Goal: Task Accomplishment & Management: Use online tool/utility

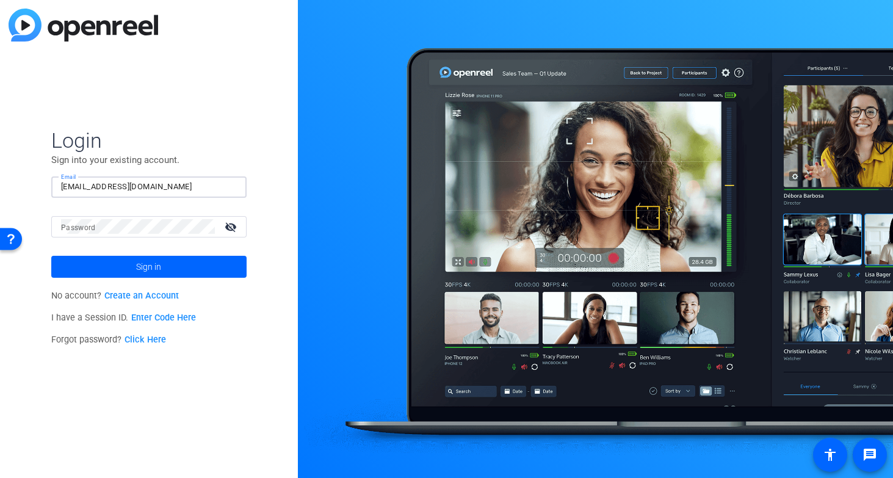
type input "[EMAIL_ADDRESS][DOMAIN_NAME]"
click at [167, 272] on span at bounding box center [148, 266] width 195 height 29
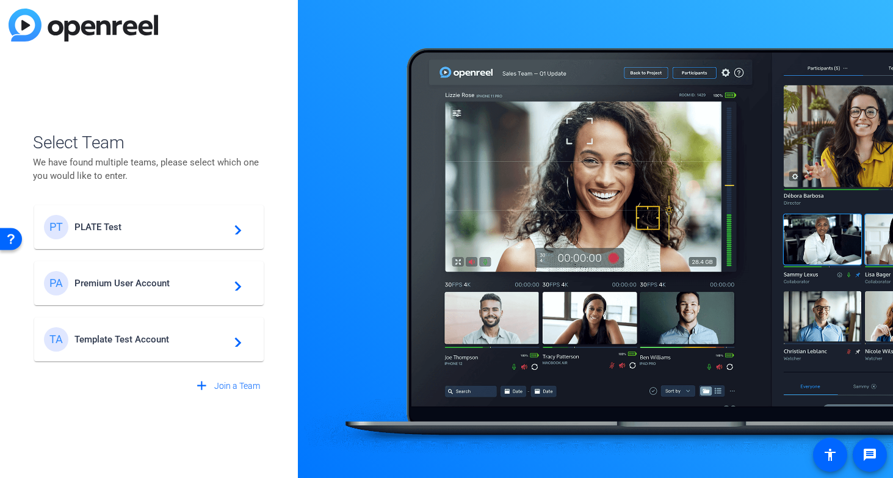
drag, startPoint x: 96, startPoint y: 223, endPoint x: 117, endPoint y: 217, distance: 22.2
click at [96, 223] on span "PLATE Test" at bounding box center [150, 227] width 153 height 11
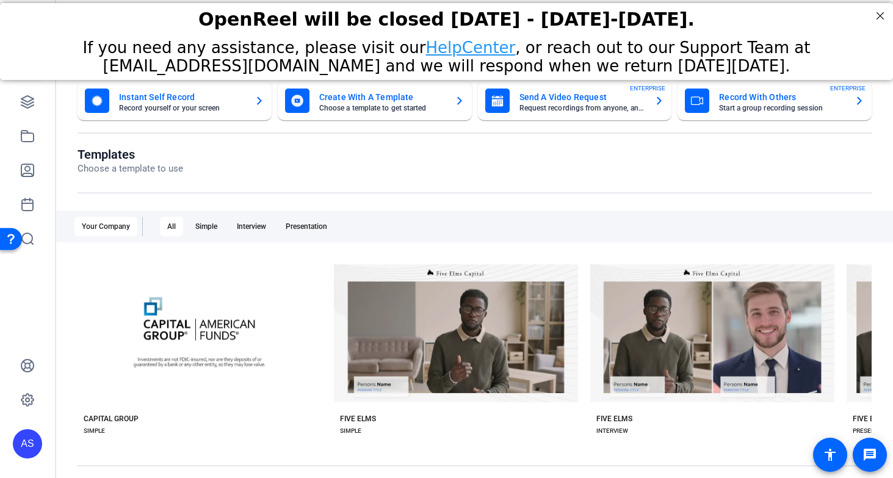
click at [878, 14] on mat-toolbar "Dashboard" at bounding box center [474, 34] width 837 height 69
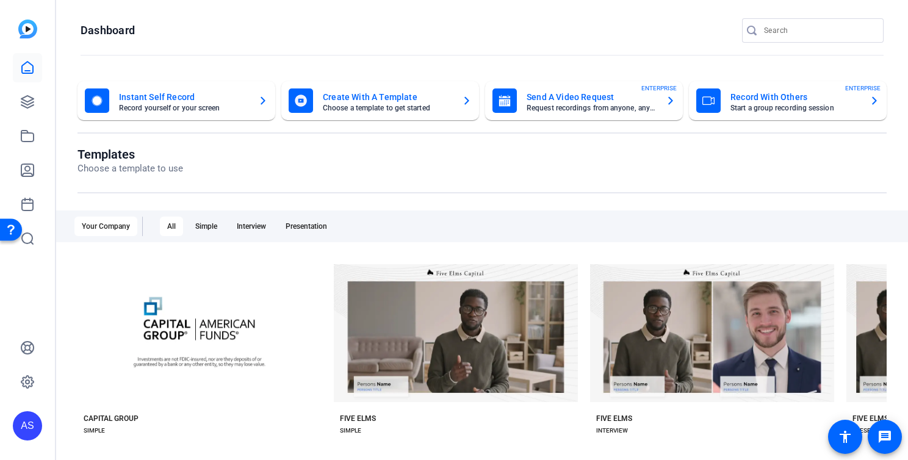
click at [48, 101] on div "AS" at bounding box center [27, 230] width 55 height 460
click at [33, 102] on icon at bounding box center [27, 102] width 12 height 12
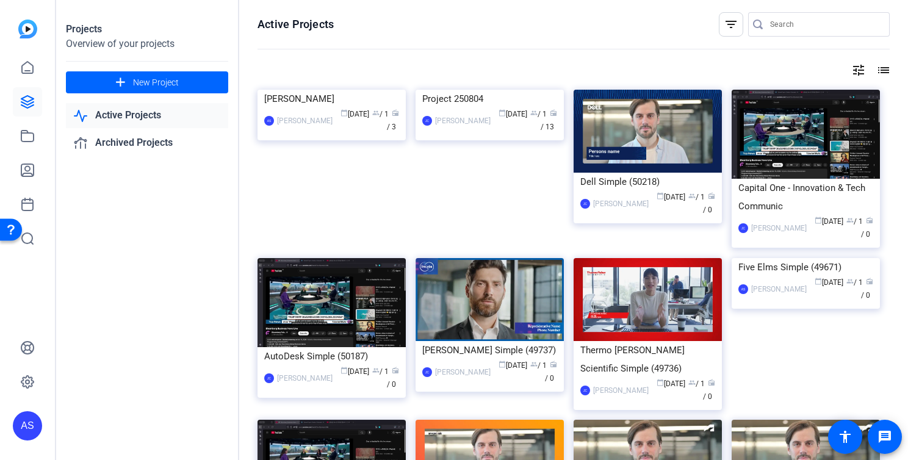
click at [297, 134] on div "AS Anna Scott calendar_today Aug 06 group / 1 radio / 3" at bounding box center [331, 121] width 135 height 26
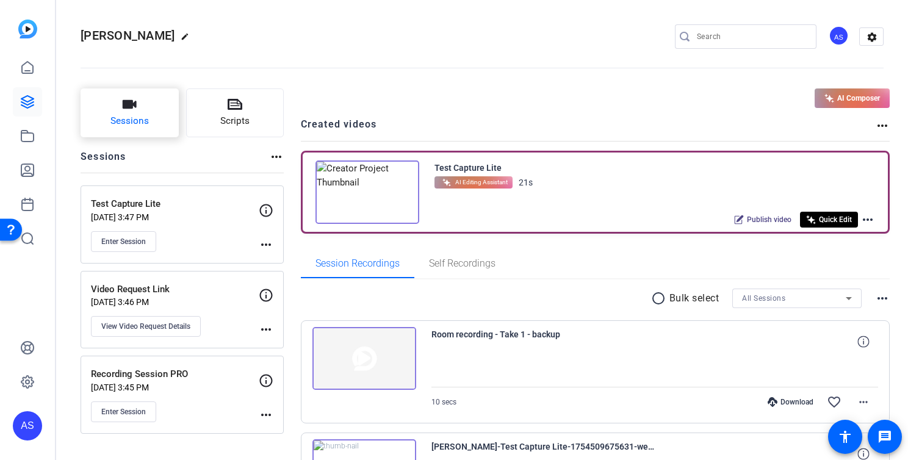
click at [127, 112] on button "Sessions" at bounding box center [130, 113] width 98 height 49
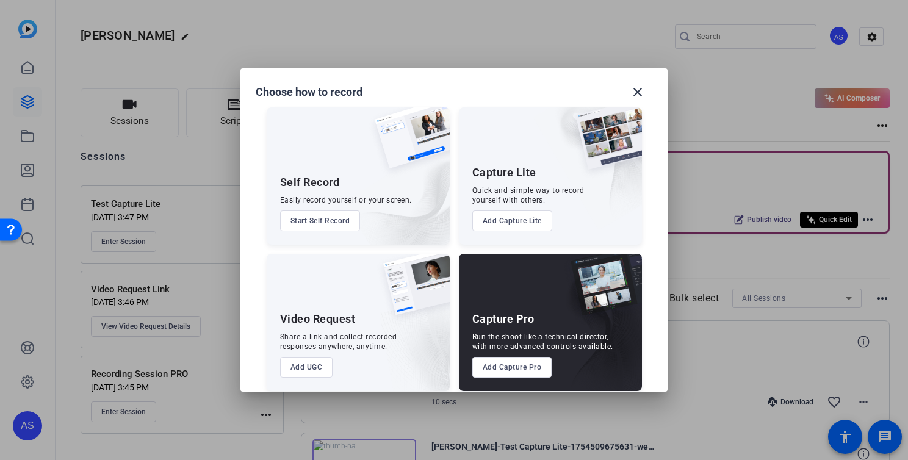
scroll to position [12, 0]
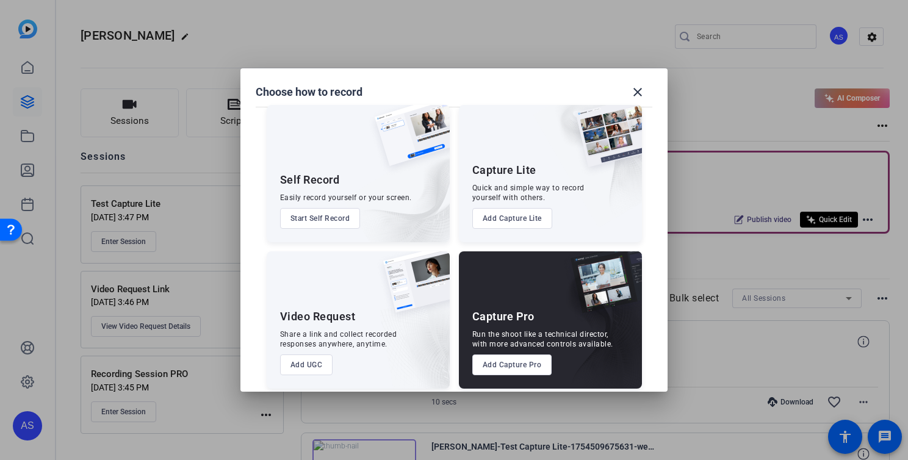
click at [334, 219] on button "Start Self Record" at bounding box center [320, 218] width 81 height 21
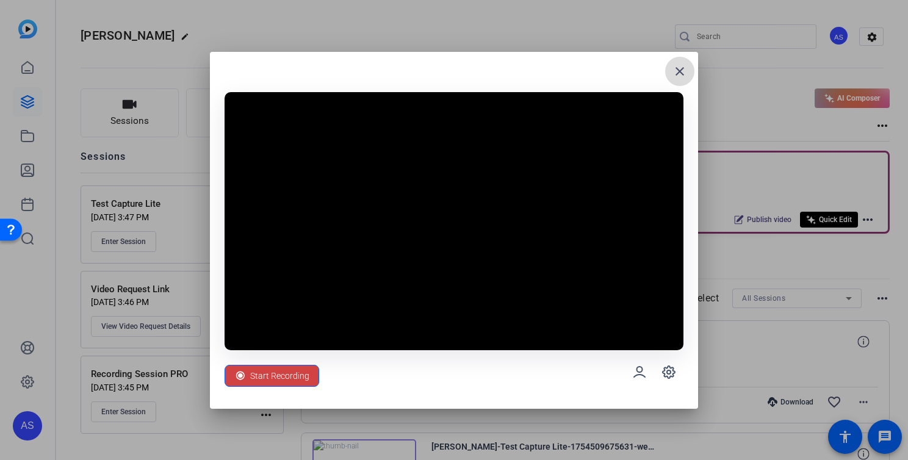
click at [675, 73] on mat-icon "close" at bounding box center [680, 71] width 15 height 15
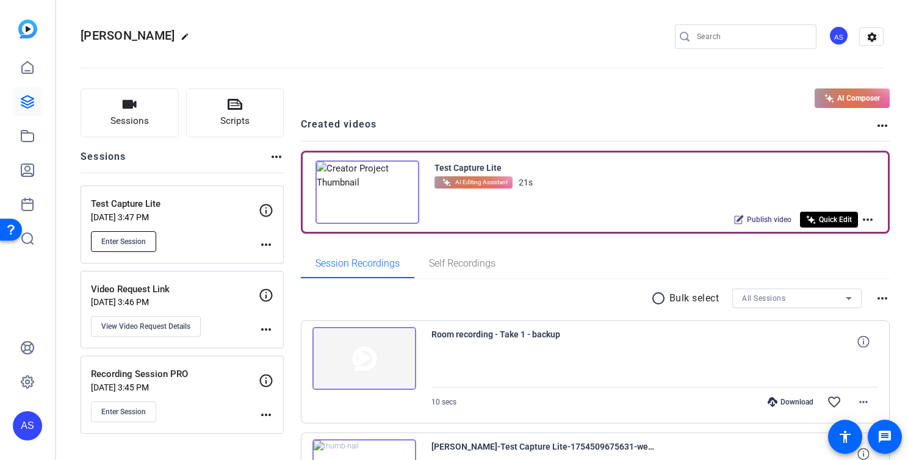
click at [125, 244] on span "Enter Session" at bounding box center [123, 242] width 45 height 10
click at [136, 414] on span "Enter Session" at bounding box center [123, 412] width 45 height 10
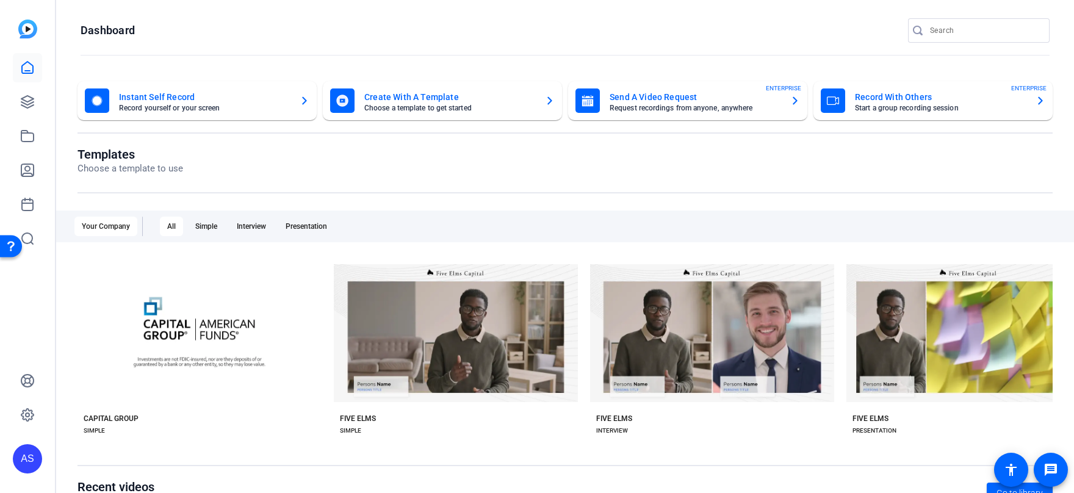
click at [415, 93] on mat-card-title "Create With A Template" at bounding box center [449, 97] width 171 height 15
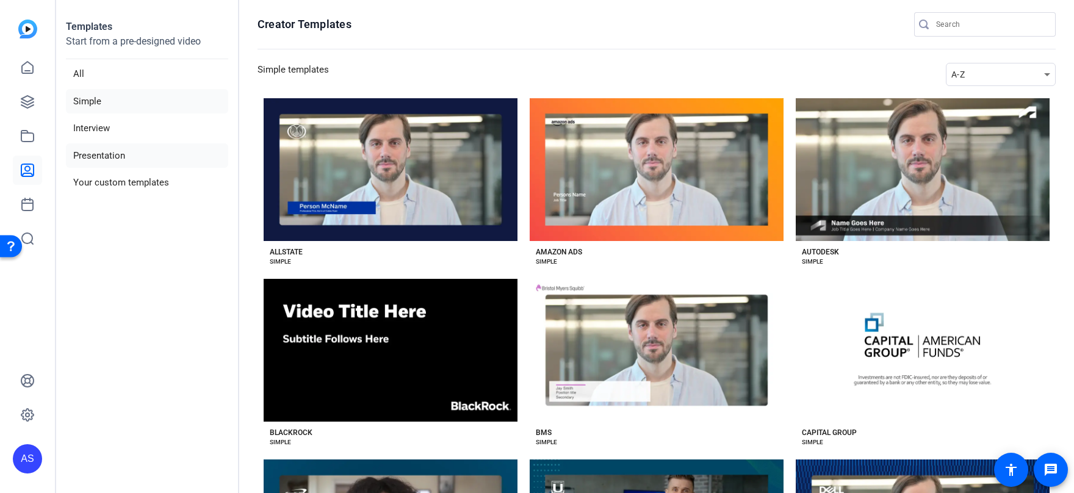
click at [118, 154] on li "Presentation" at bounding box center [147, 155] width 162 height 25
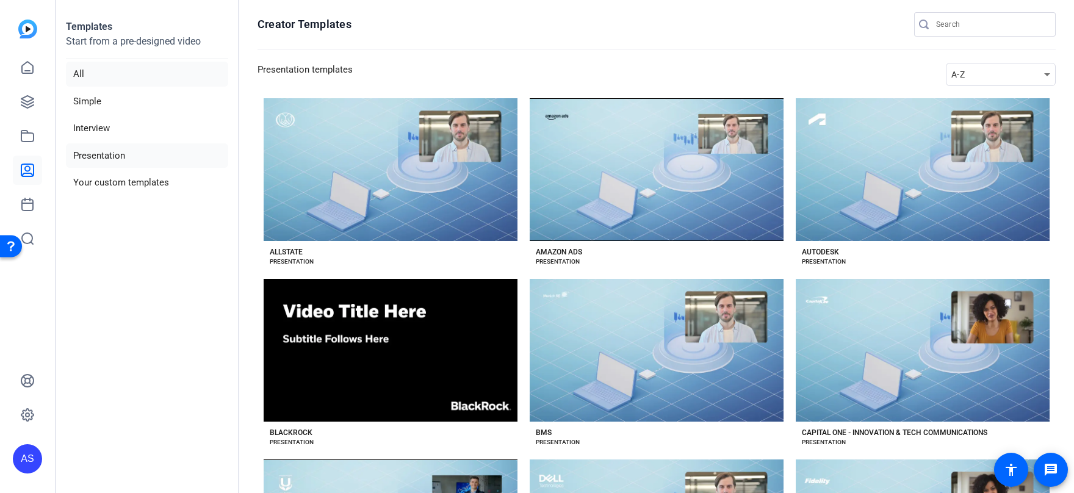
click at [98, 76] on li "All" at bounding box center [147, 74] width 162 height 25
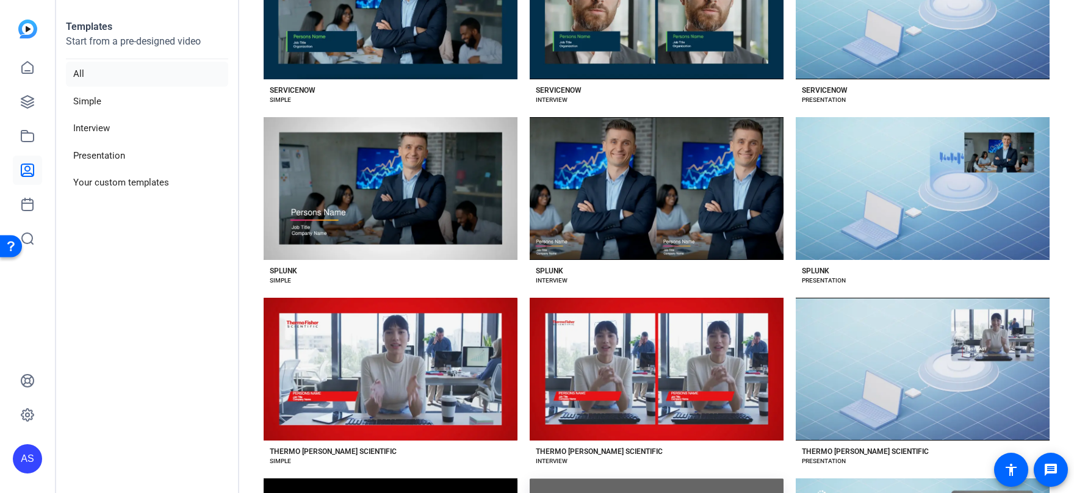
scroll to position [3421, 0]
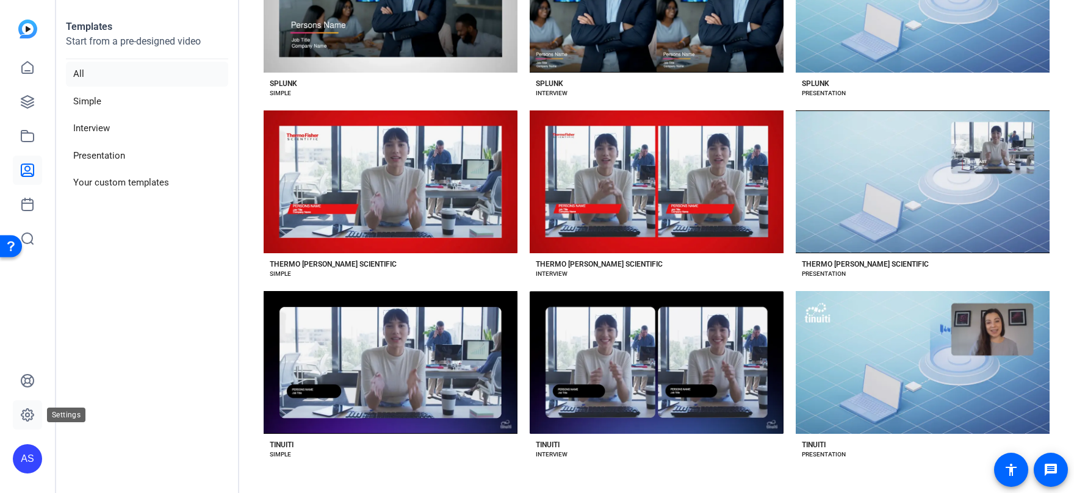
click at [34, 411] on icon at bounding box center [27, 415] width 15 height 15
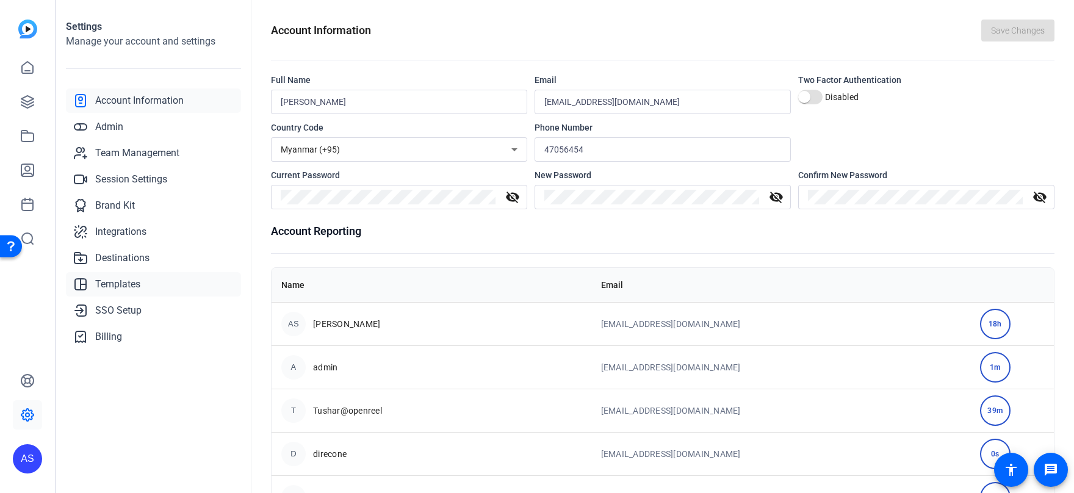
click at [125, 282] on span "Templates" at bounding box center [117, 284] width 45 height 15
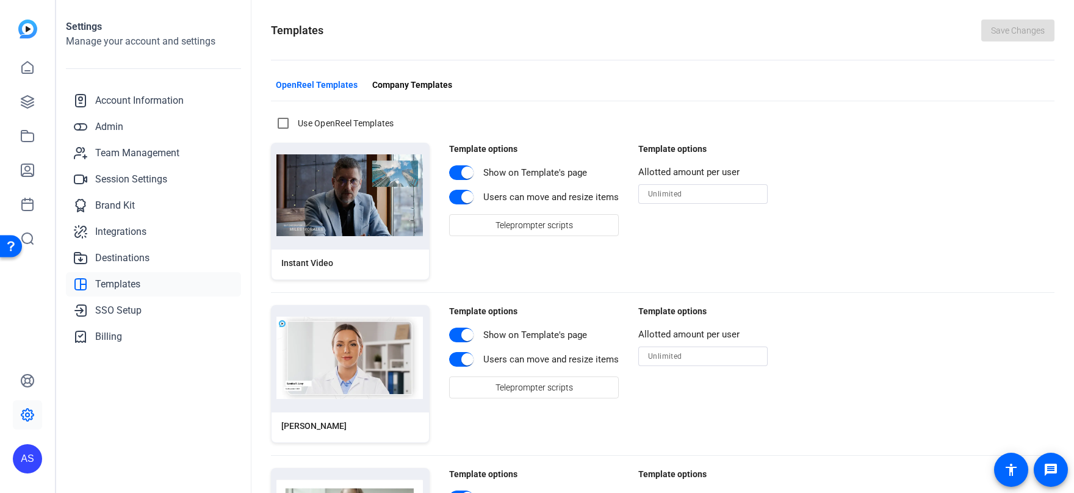
click at [331, 121] on label "Use OpenReel Templates" at bounding box center [344, 123] width 99 height 12
click at [295, 121] on input "Use OpenReel Templates" at bounding box center [283, 123] width 24 height 24
checkbox input "true"
click at [1020, 26] on span "Save Changes" at bounding box center [1018, 30] width 54 height 13
click at [31, 77] on link at bounding box center [27, 67] width 29 height 29
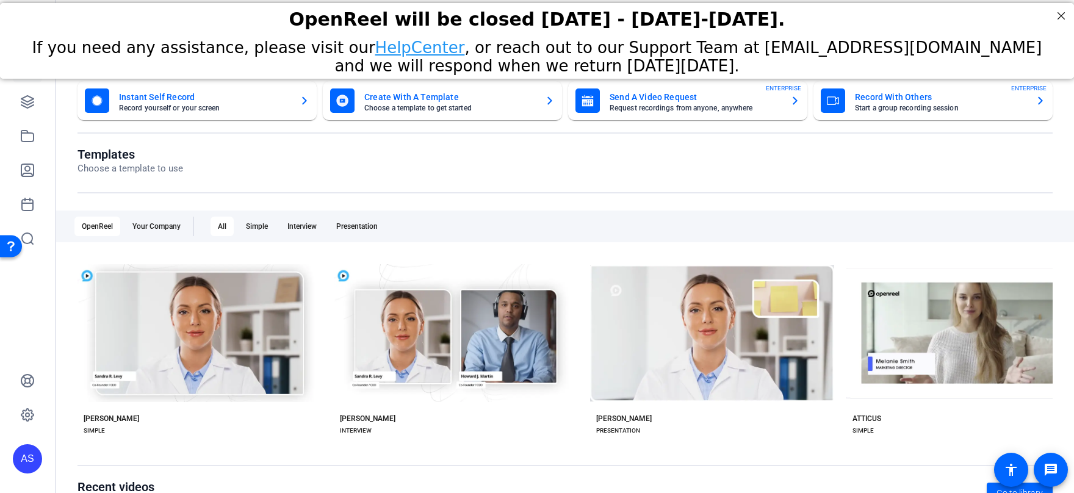
click at [521, 101] on mat-card-title "Create With A Template" at bounding box center [449, 97] width 171 height 15
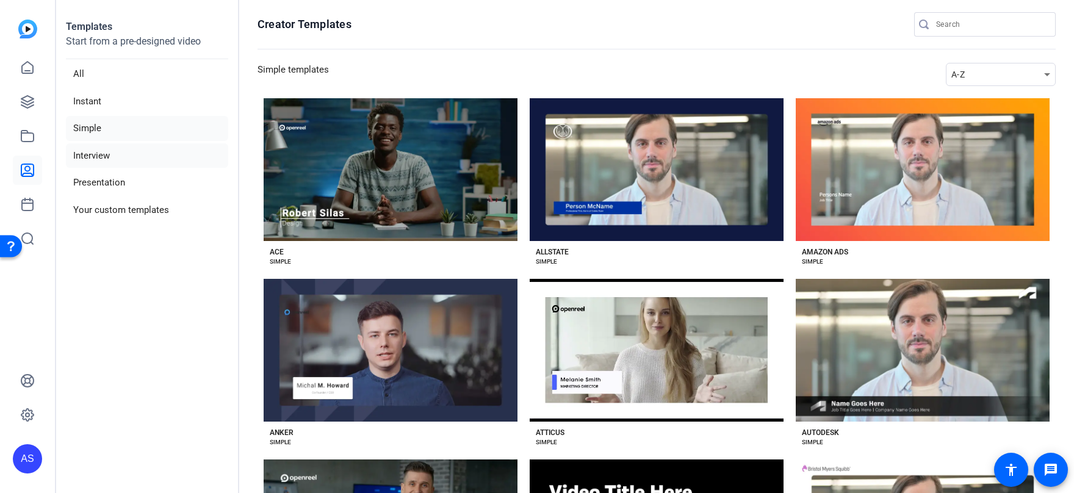
click at [157, 164] on li "Interview" at bounding box center [147, 155] width 162 height 25
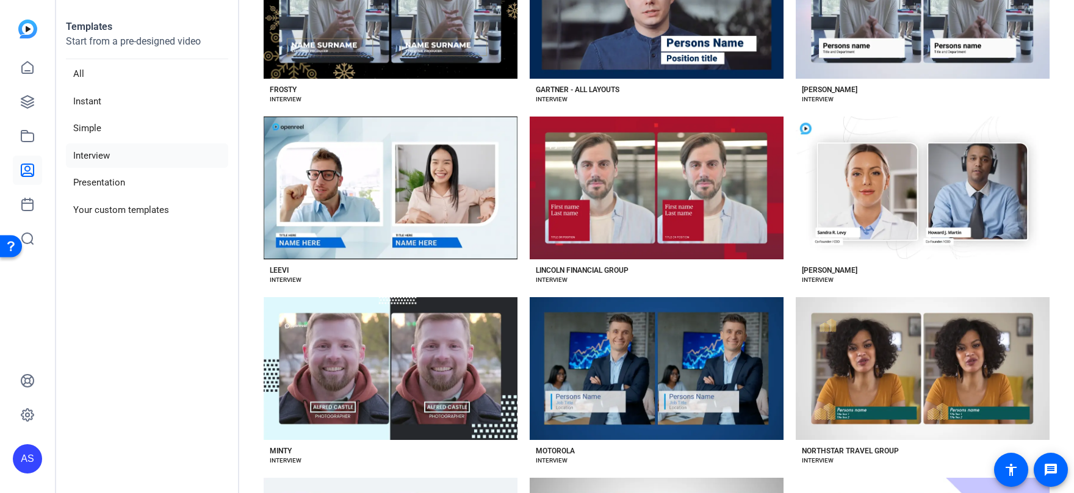
scroll to position [1456, 0]
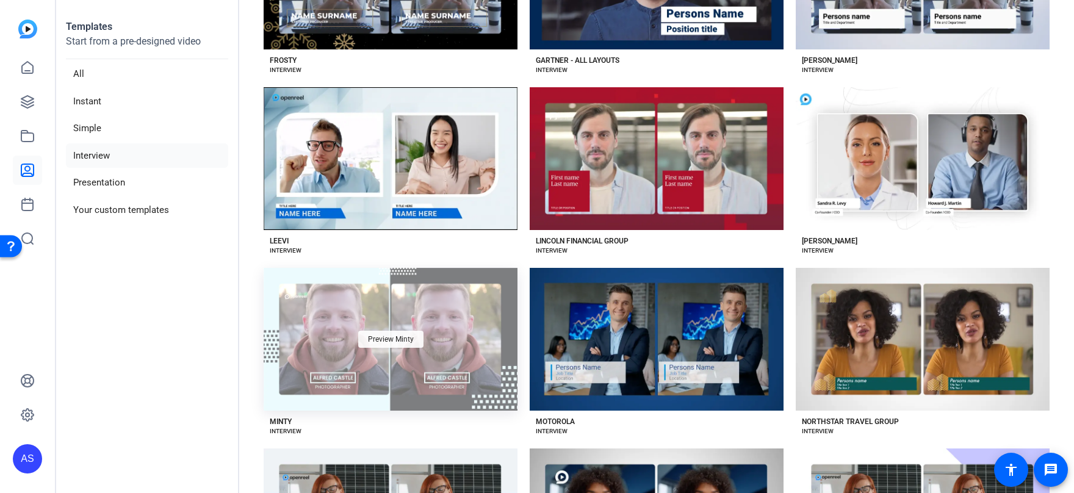
click at [406, 344] on div "Preview Minty" at bounding box center [390, 339] width 65 height 17
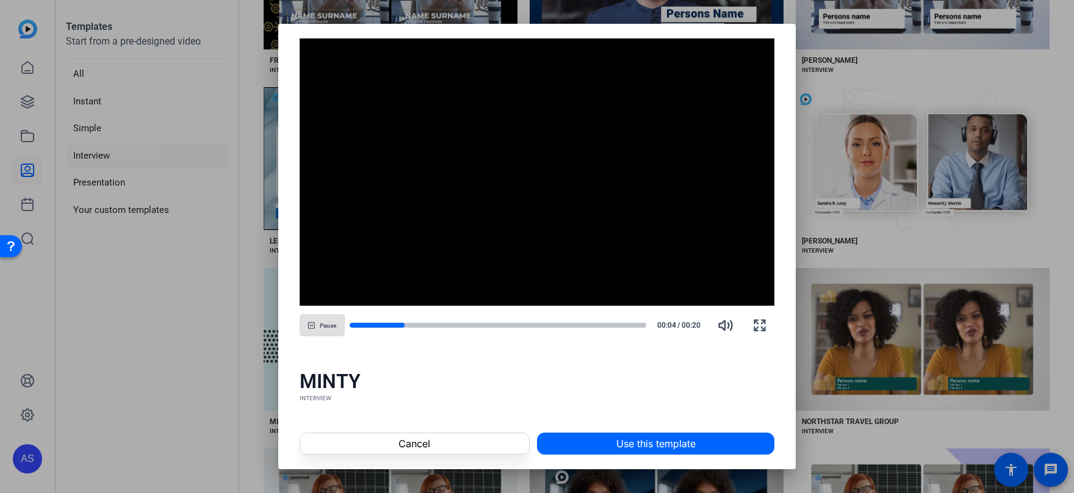
click at [847, 226] on div at bounding box center [537, 246] width 1074 height 493
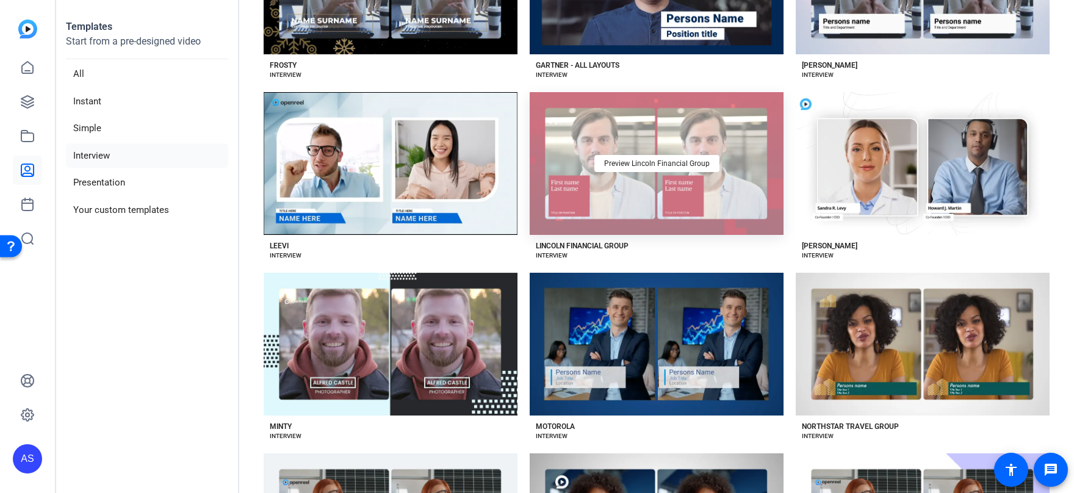
scroll to position [1453, 0]
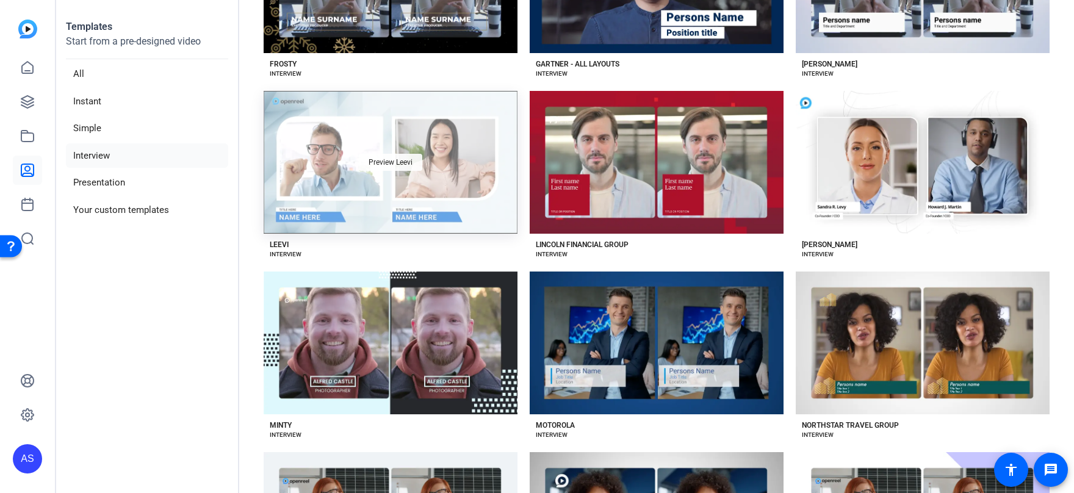
click at [406, 159] on span "Preview Leevi" at bounding box center [391, 162] width 44 height 7
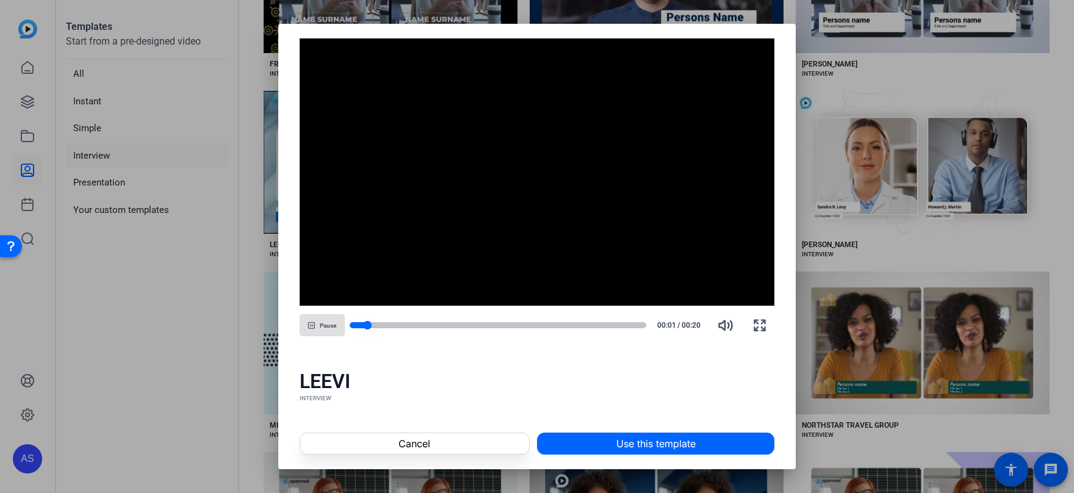
click at [401, 323] on div at bounding box center [498, 325] width 297 height 6
click at [446, 324] on div at bounding box center [498, 325] width 297 height 6
click at [502, 324] on div at bounding box center [498, 325] width 297 height 6
click at [859, 249] on div at bounding box center [537, 246] width 1074 height 493
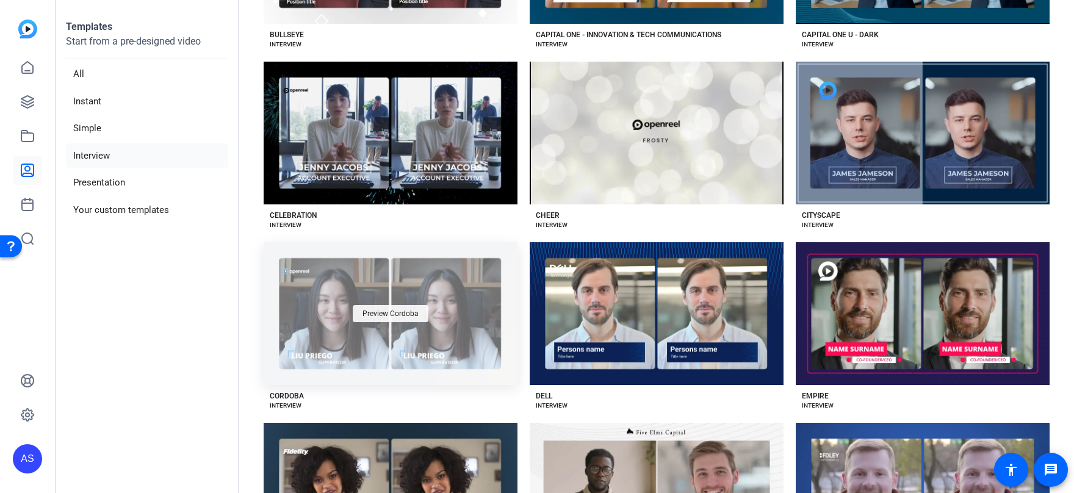
scroll to position [758, 0]
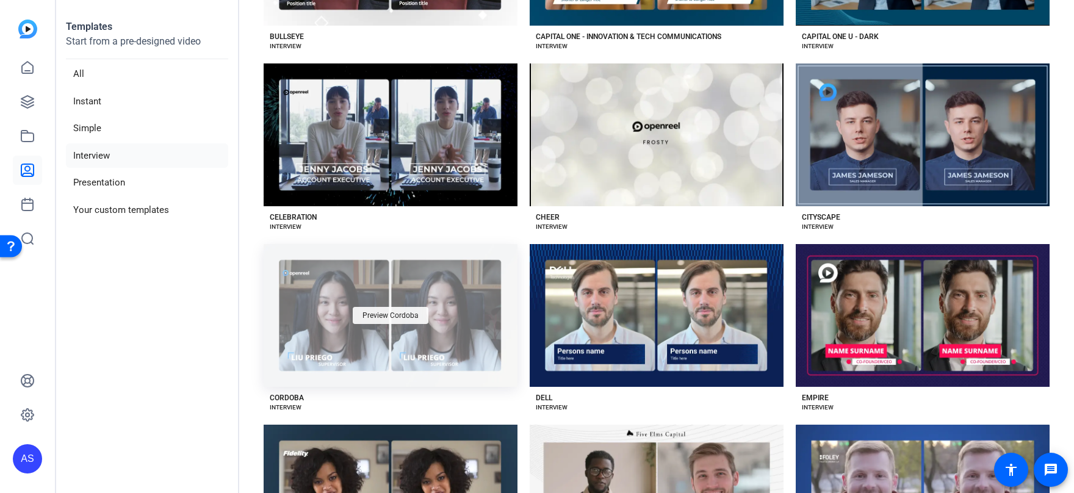
click at [418, 313] on span "Preview Cordoba" at bounding box center [391, 315] width 56 height 7
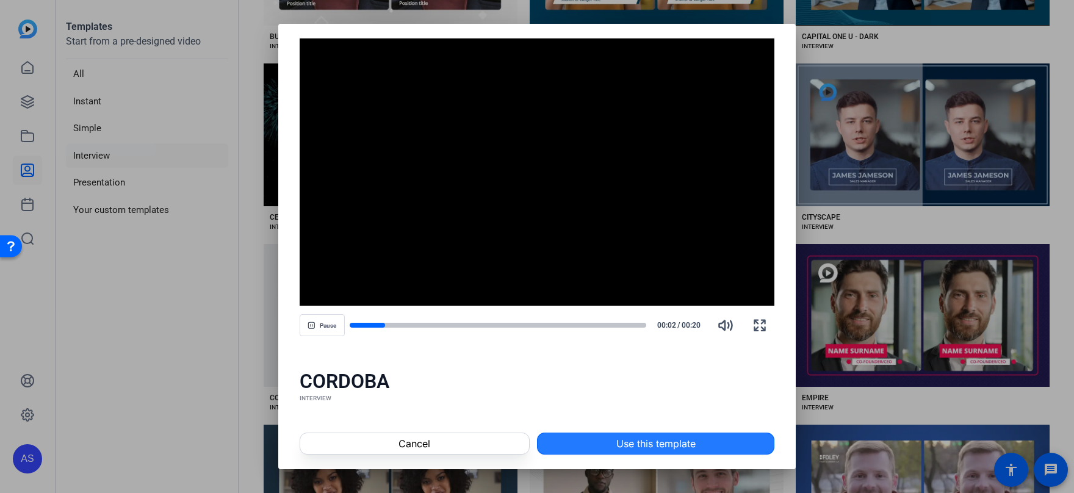
drag, startPoint x: 651, startPoint y: 434, endPoint x: 702, endPoint y: 424, distance: 51.6
click at [651, 434] on span at bounding box center [656, 443] width 236 height 29
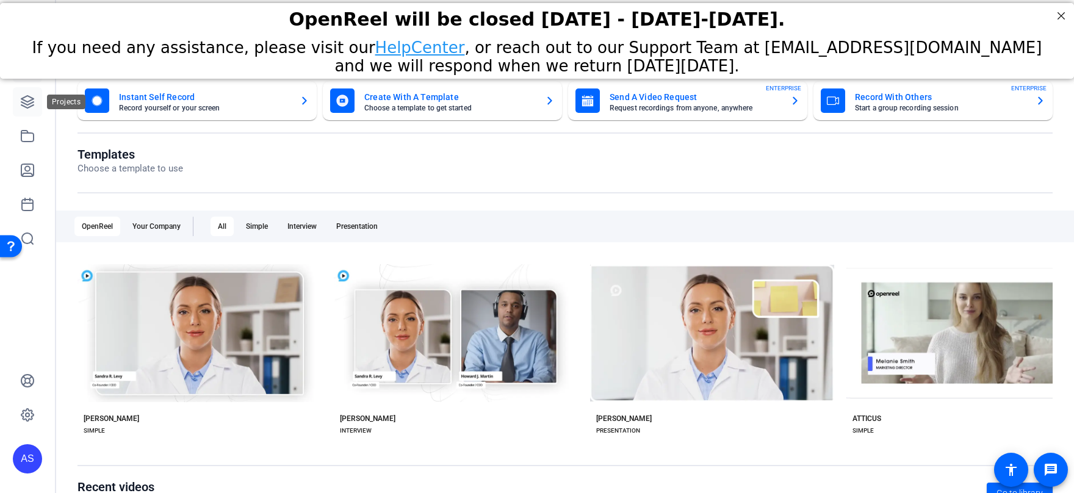
click at [35, 101] on link at bounding box center [27, 101] width 29 height 29
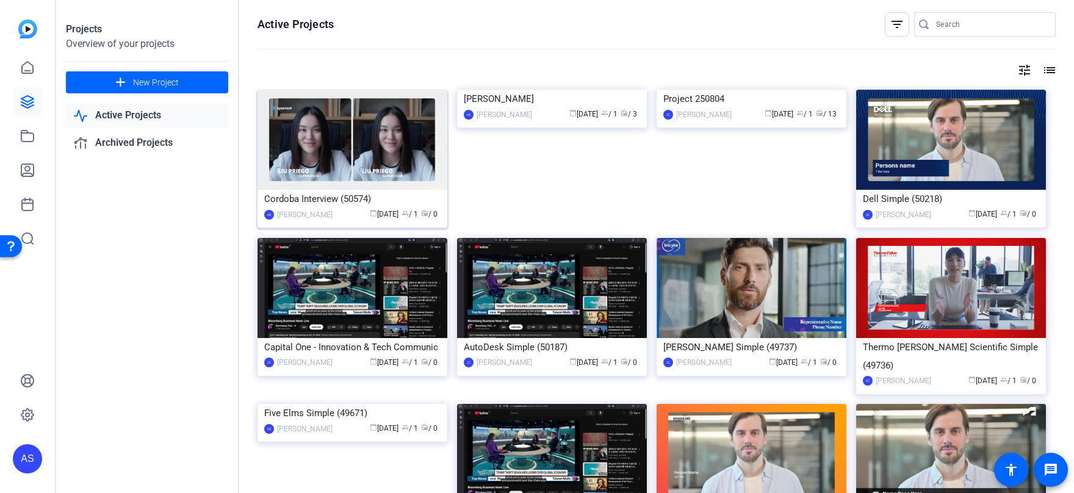
click at [348, 183] on img at bounding box center [353, 140] width 190 height 100
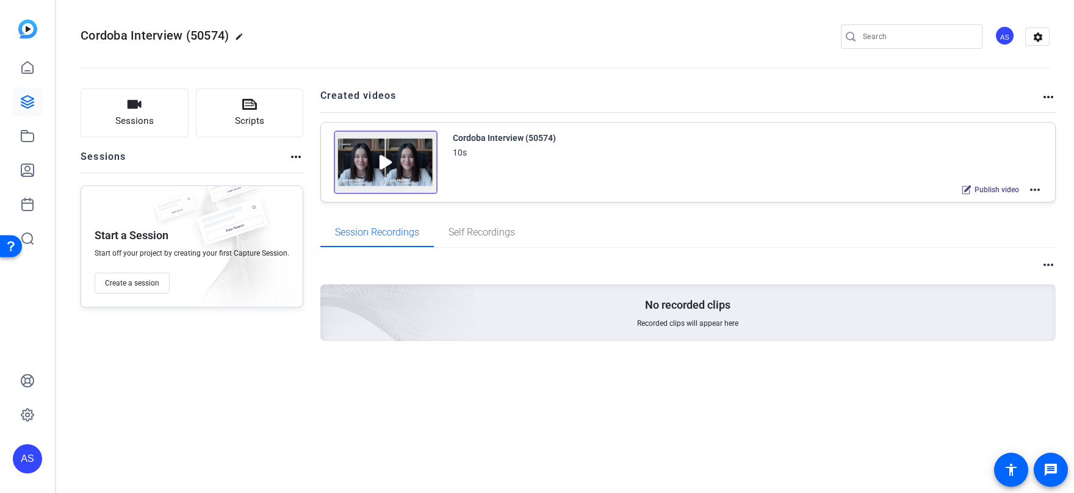
click at [1037, 191] on mat-icon "more_horiz" at bounding box center [1035, 190] width 15 height 15
click at [1015, 200] on span "Edit in Creator" at bounding box center [990, 204] width 85 height 15
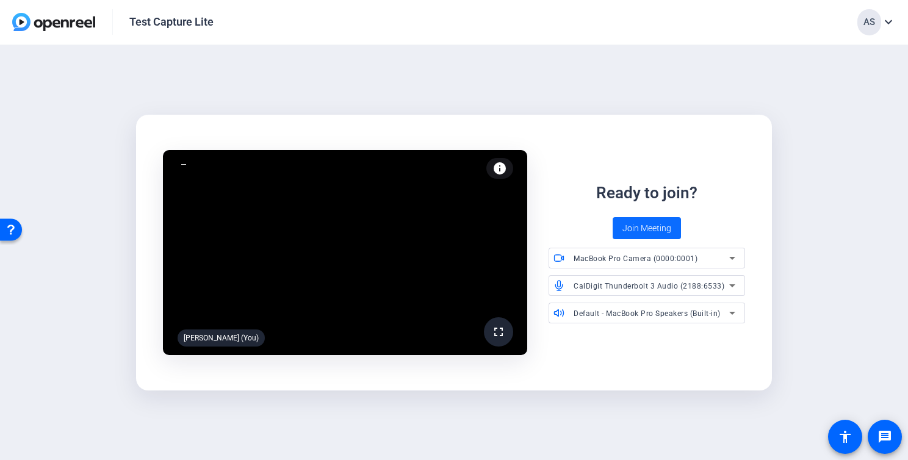
click at [648, 228] on span "Join Meeting" at bounding box center [647, 228] width 49 height 13
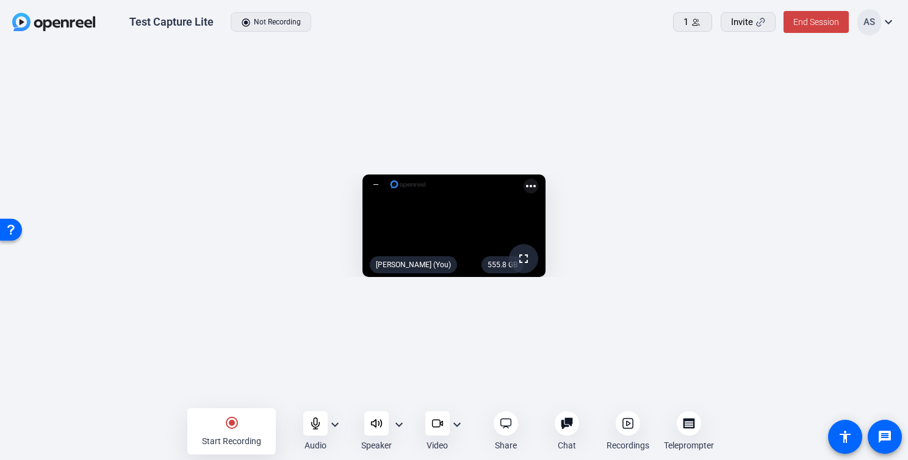
click at [460, 429] on mat-icon "expand_more" at bounding box center [457, 425] width 15 height 15
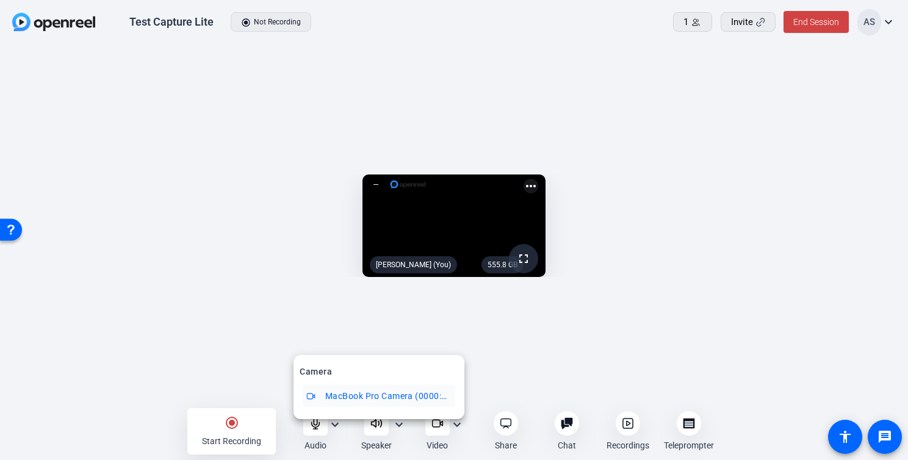
click at [399, 429] on div at bounding box center [454, 230] width 908 height 460
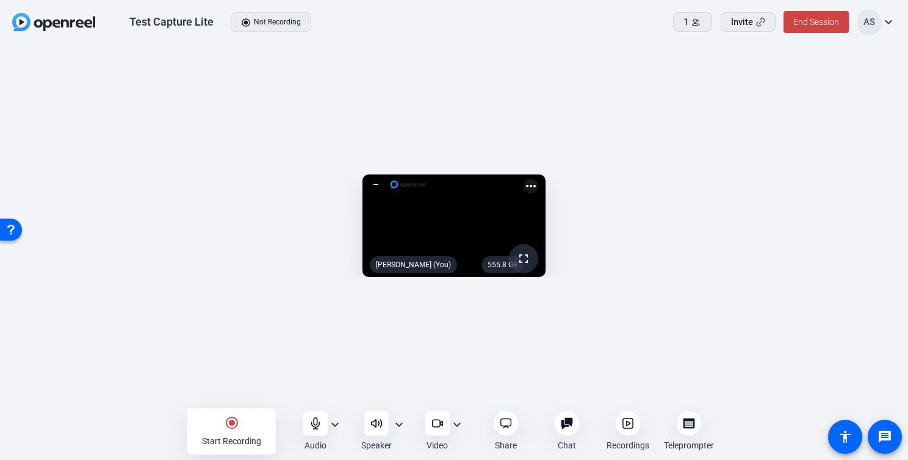
click at [400, 425] on mat-icon "expand_more" at bounding box center [399, 425] width 15 height 15
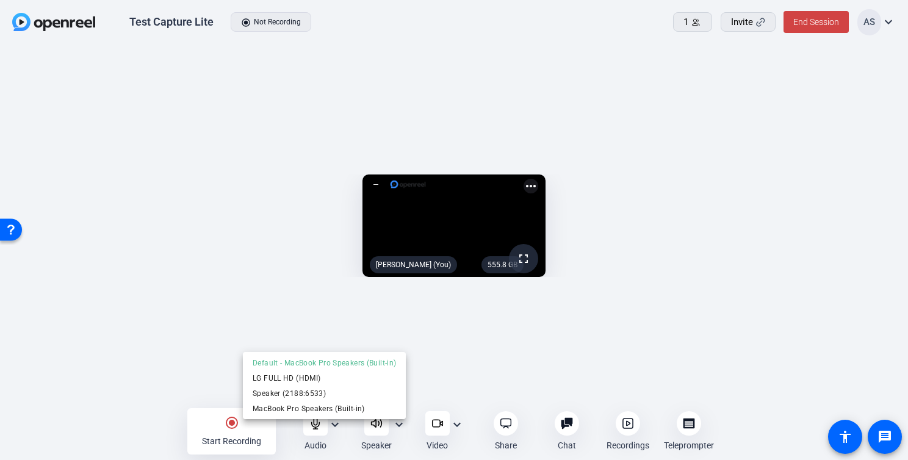
click at [339, 427] on div at bounding box center [454, 230] width 908 height 460
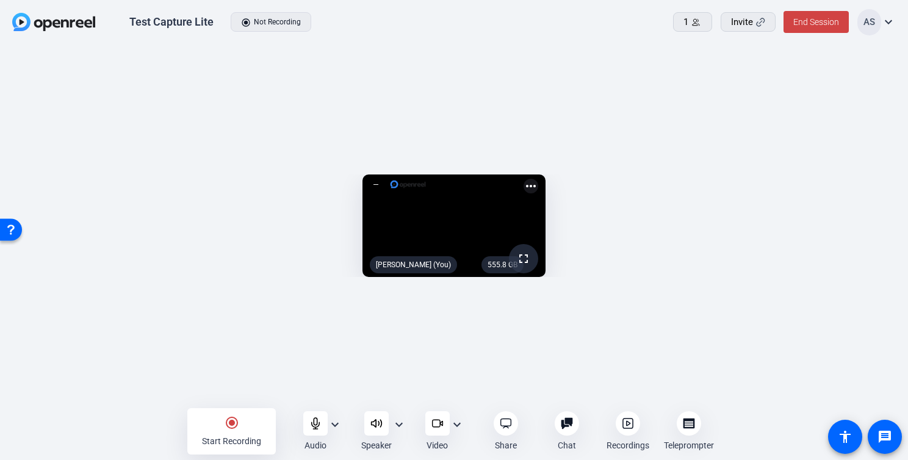
click at [333, 427] on mat-icon "expand_more" at bounding box center [335, 425] width 15 height 15
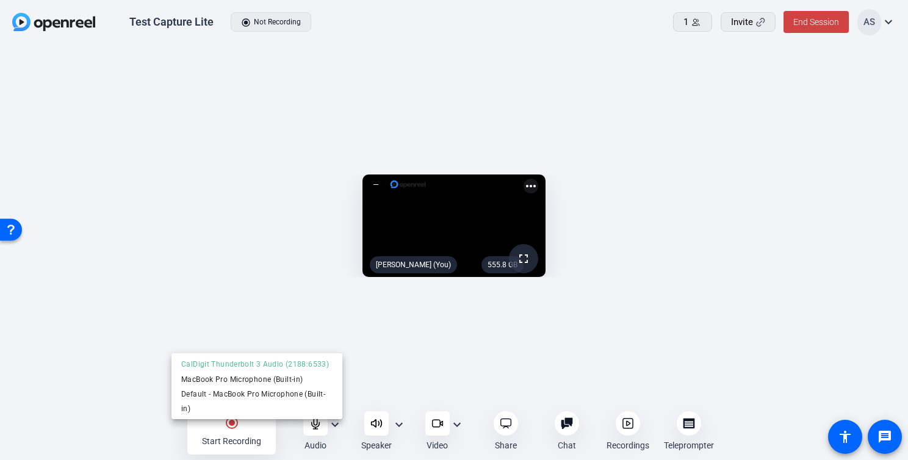
click at [540, 399] on div at bounding box center [454, 230] width 908 height 460
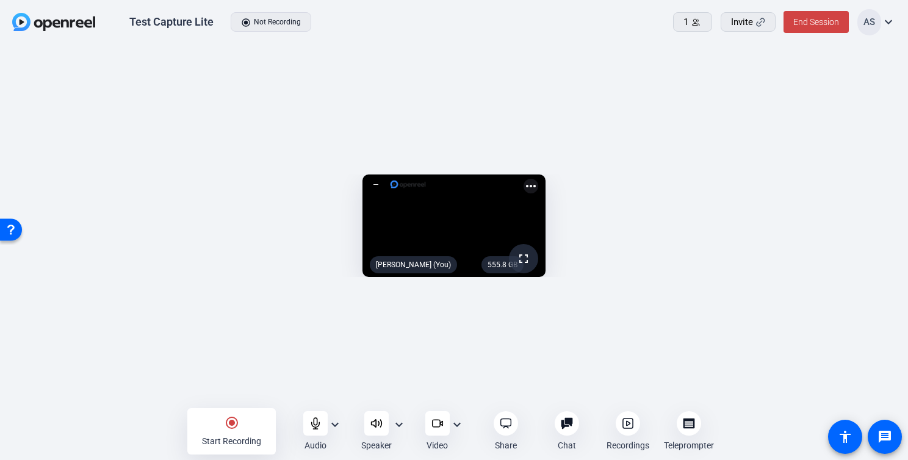
click at [236, 424] on mat-icon "radio_button_checked" at bounding box center [232, 423] width 15 height 15
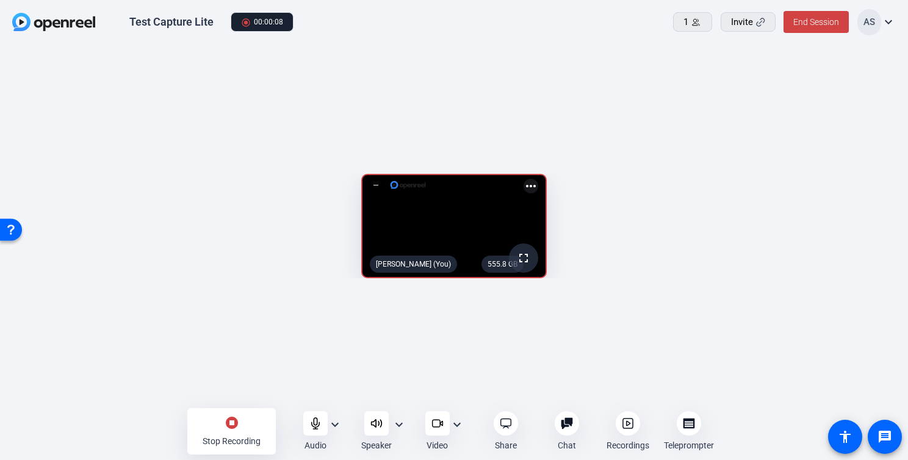
click at [233, 422] on mat-icon "stop_circle" at bounding box center [232, 423] width 15 height 15
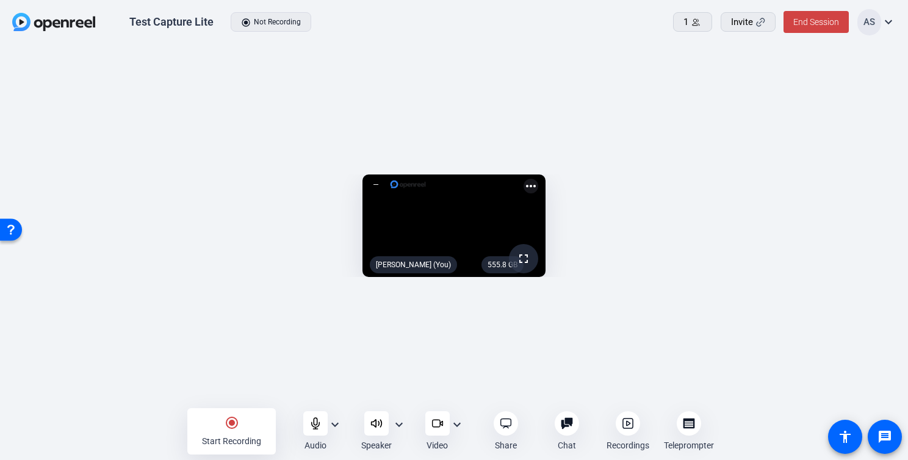
click at [626, 424] on icon at bounding box center [628, 423] width 4 height 4
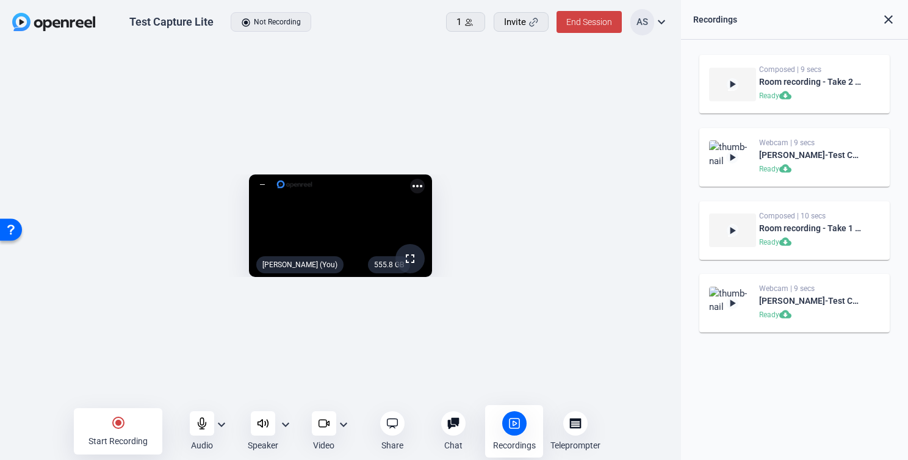
click at [742, 157] on img at bounding box center [732, 157] width 47 height 34
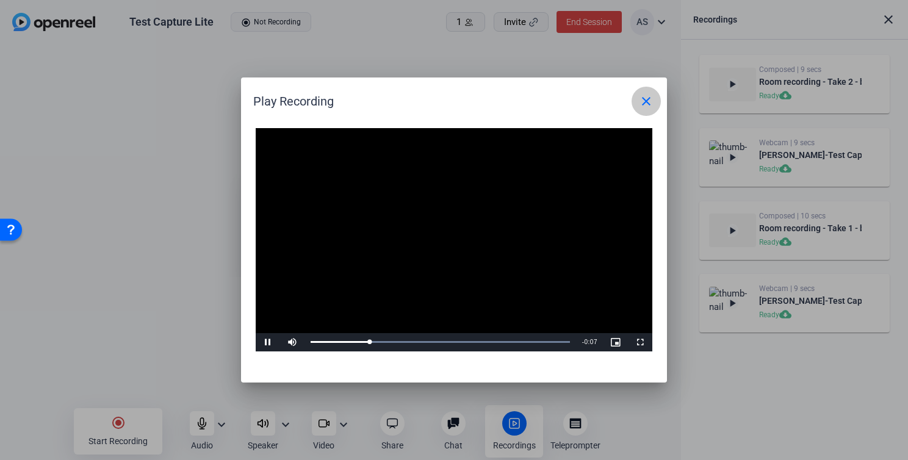
click at [651, 105] on mat-icon "close" at bounding box center [646, 101] width 15 height 15
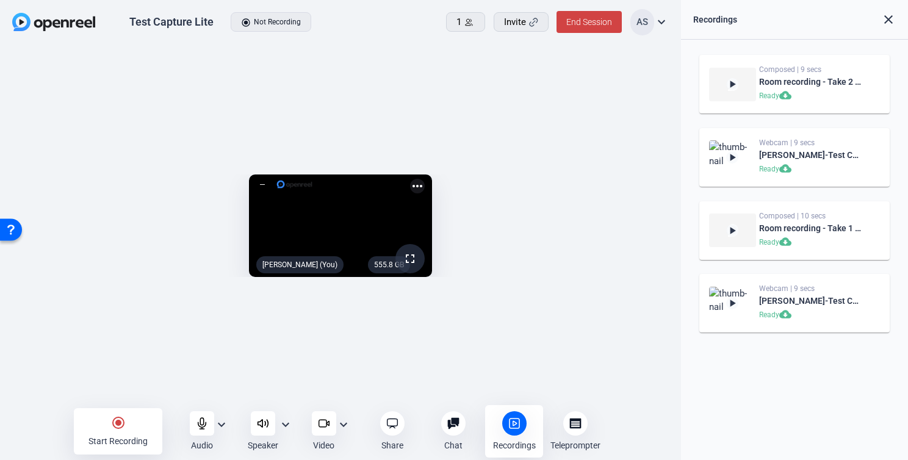
click at [587, 424] on div at bounding box center [575, 423] width 24 height 24
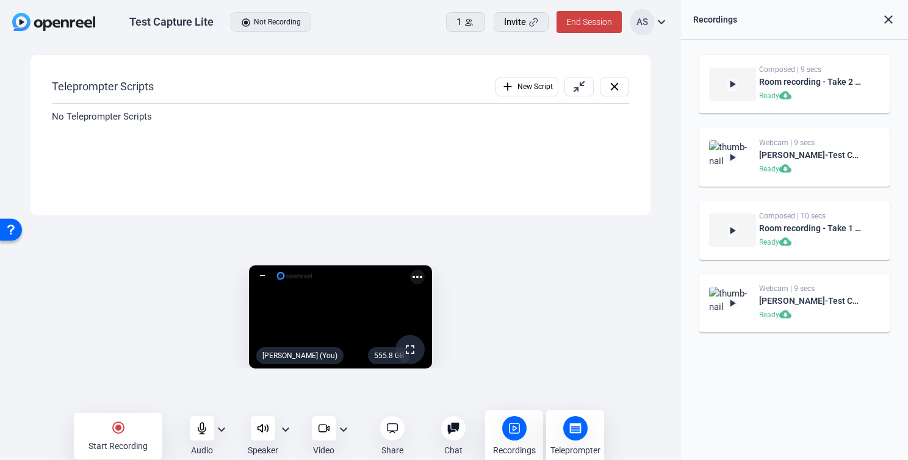
click at [345, 145] on div "No Teleprompter Scripts" at bounding box center [340, 154] width 577 height 101
click at [520, 88] on span "New Script" at bounding box center [535, 86] width 35 height 23
click at [291, 143] on p at bounding box center [341, 149] width 552 height 13
drag, startPoint x: 263, startPoint y: 167, endPoint x: 248, endPoint y: 143, distance: 27.4
click at [262, 167] on div at bounding box center [340, 183] width 576 height 104
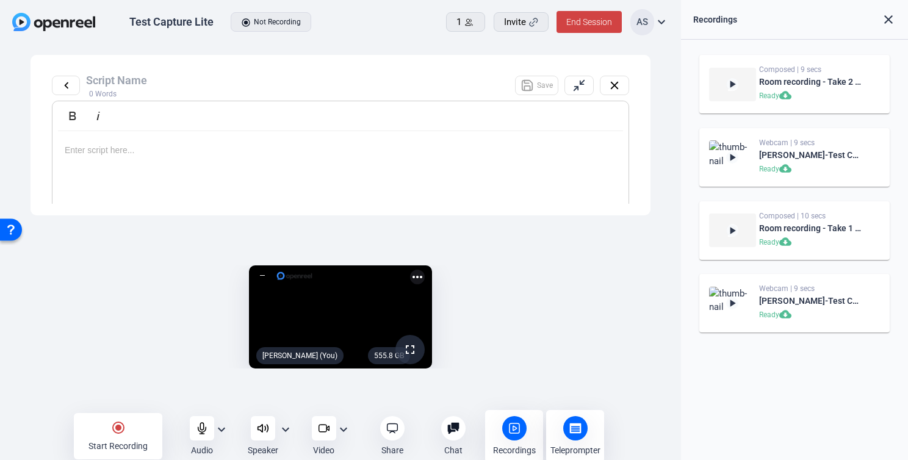
click at [176, 76] on input "text" at bounding box center [193, 80] width 214 height 17
type input "wererre"
click at [184, 168] on div at bounding box center [340, 183] width 576 height 104
click at [449, 179] on div "werwerwerwerrewrewerwer" at bounding box center [340, 183] width 576 height 104
click at [530, 85] on icon at bounding box center [528, 85] width 10 height 10
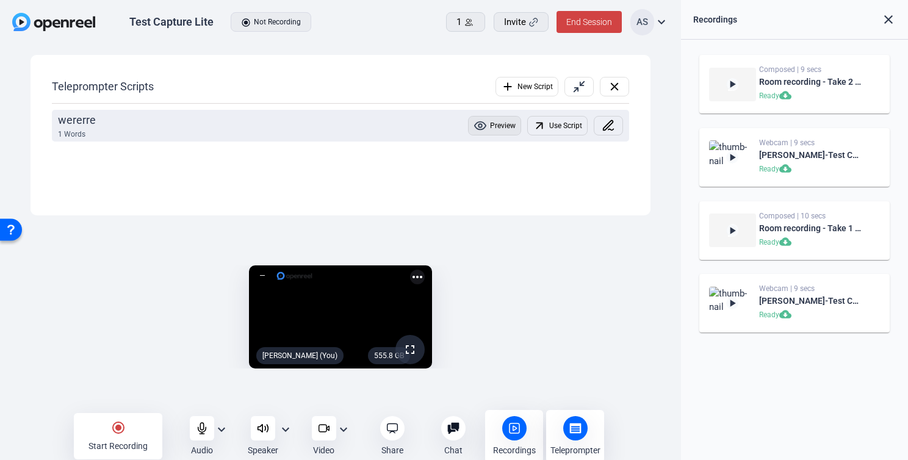
click at [494, 130] on span "Preview" at bounding box center [503, 125] width 26 height 23
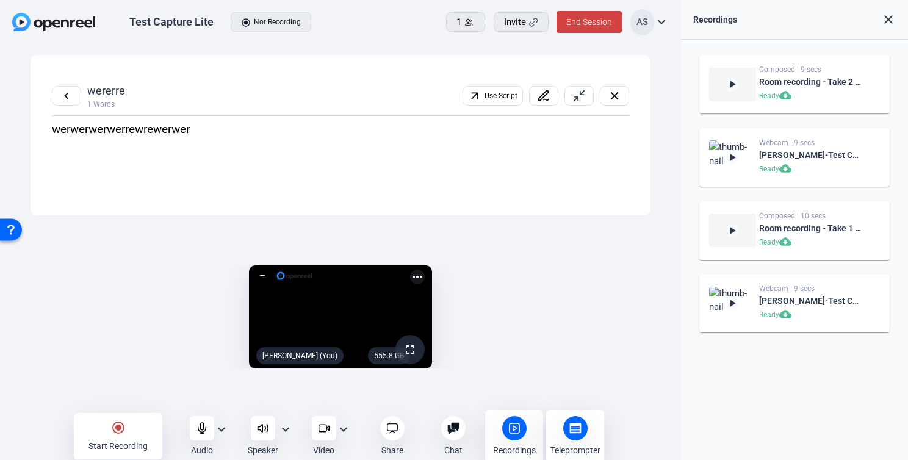
click at [626, 99] on span at bounding box center [615, 95] width 28 height 29
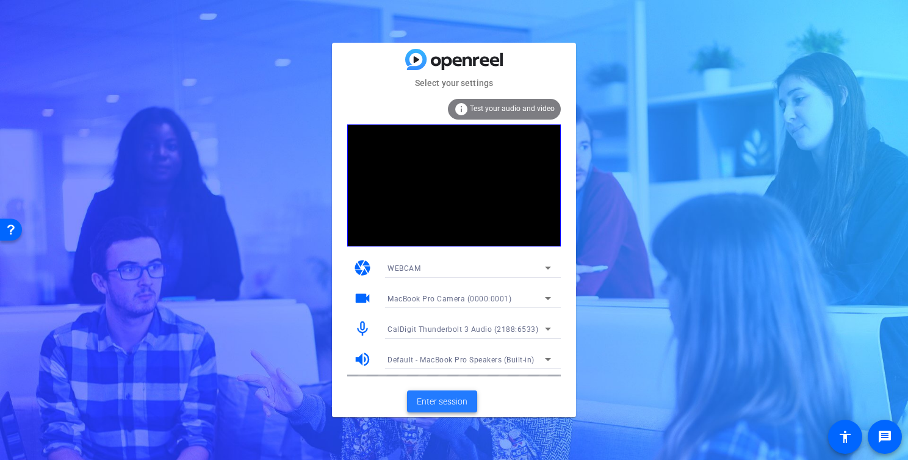
click at [438, 407] on span "Enter session" at bounding box center [442, 402] width 51 height 13
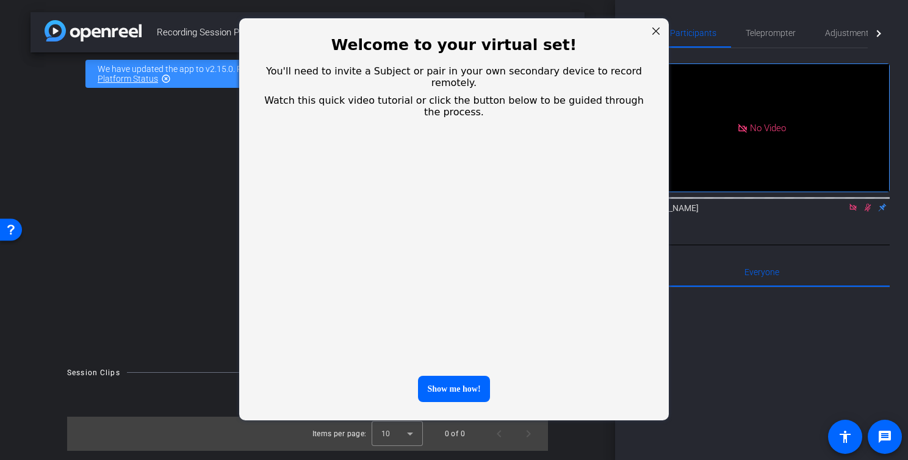
click at [662, 32] on div at bounding box center [656, 31] width 16 height 16
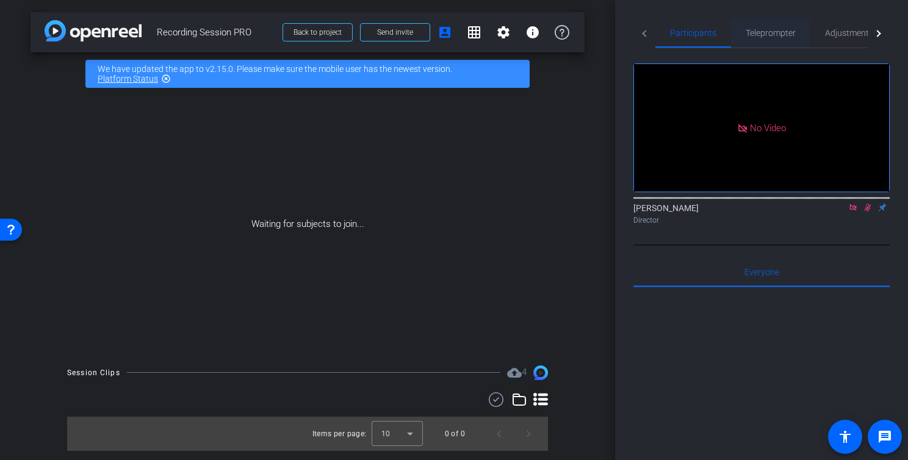
drag, startPoint x: 747, startPoint y: 43, endPoint x: 756, endPoint y: 42, distance: 8.6
click at [747, 43] on span "Teleprompter" at bounding box center [771, 32] width 50 height 29
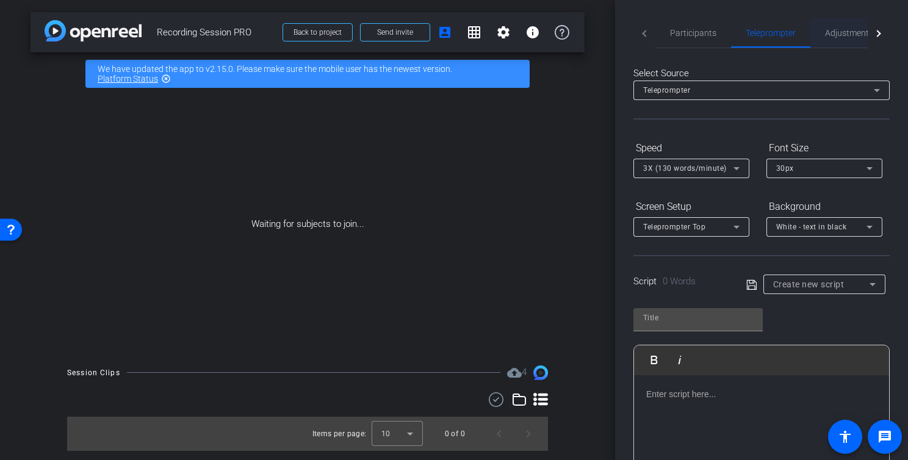
click at [852, 35] on span "Adjustments" at bounding box center [849, 33] width 48 height 9
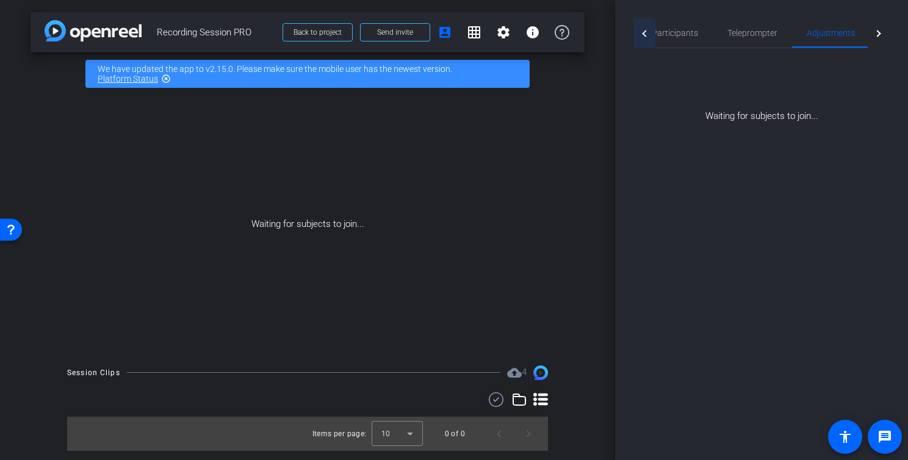
click at [649, 37] on div at bounding box center [645, 33] width 22 height 30
click at [741, 35] on div "Teleprompter" at bounding box center [770, 32] width 79 height 29
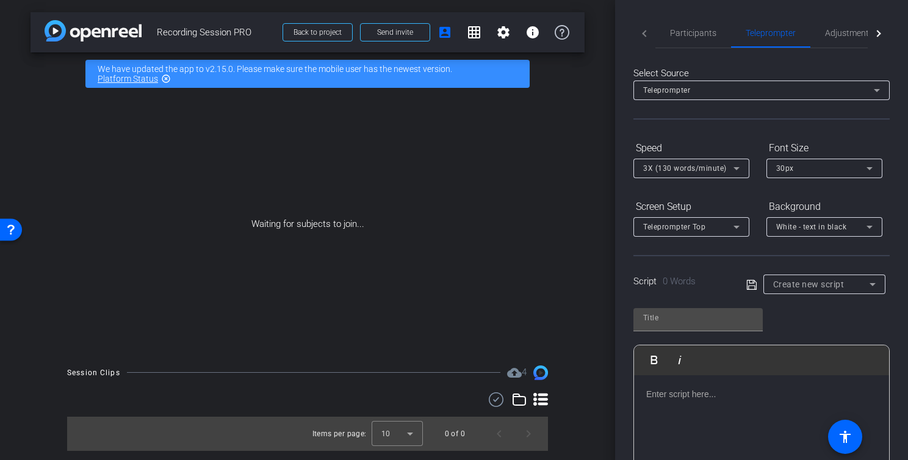
click at [510, 68] on div "We have updated the app to v2.15.0. Please make sure the mobile user has the ne…" at bounding box center [307, 74] width 444 height 28
click at [167, 81] on mat-icon "highlight_off" at bounding box center [166, 79] width 10 height 10
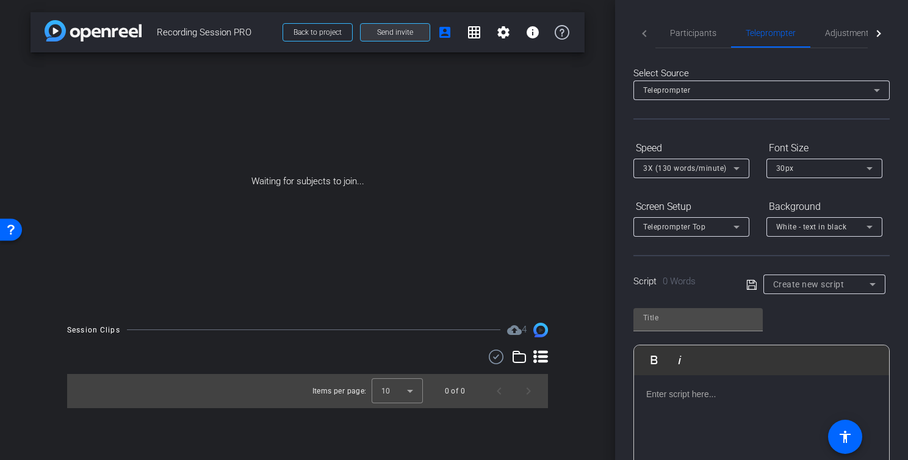
click at [418, 35] on span at bounding box center [395, 32] width 69 height 29
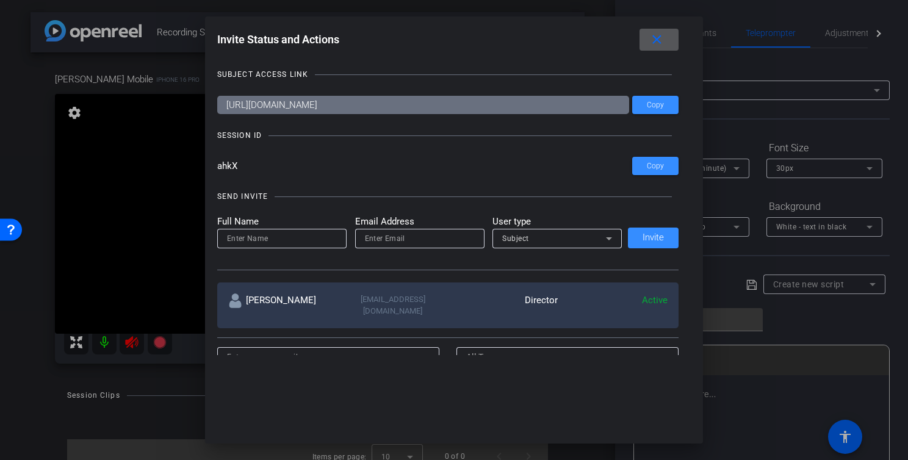
click at [660, 33] on mat-icon "close" at bounding box center [656, 39] width 15 height 15
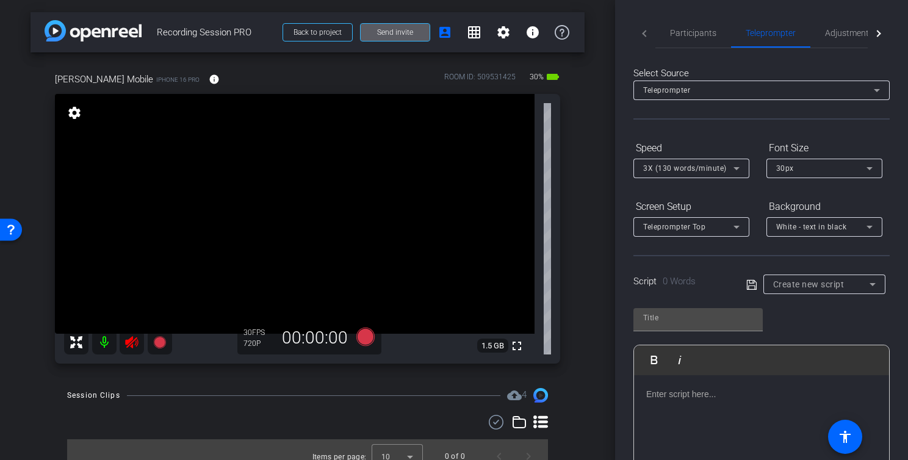
click at [850, 51] on div "Select Source Teleprompter Speed 3X (130 words/minute) Font Size 30px Screen Se…" at bounding box center [762, 348] width 256 height 601
click at [846, 38] on span "Adjustments" at bounding box center [849, 32] width 48 height 29
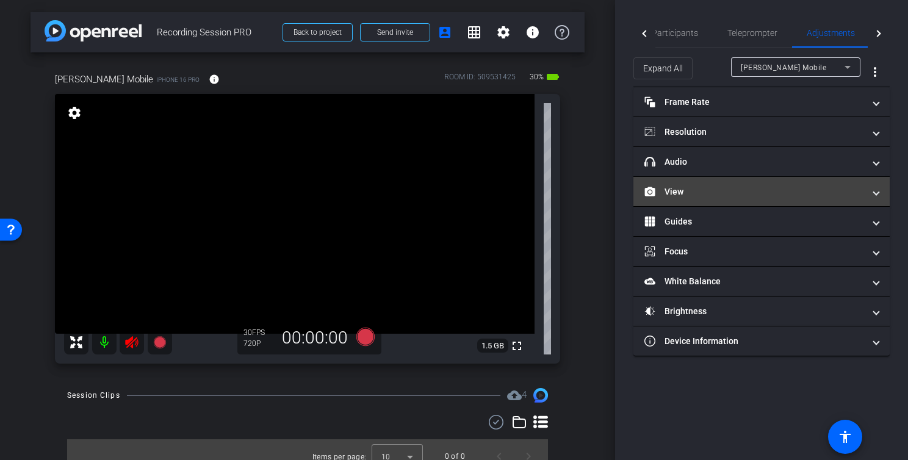
click at [682, 184] on mat-expansion-panel-header "View" at bounding box center [762, 191] width 256 height 29
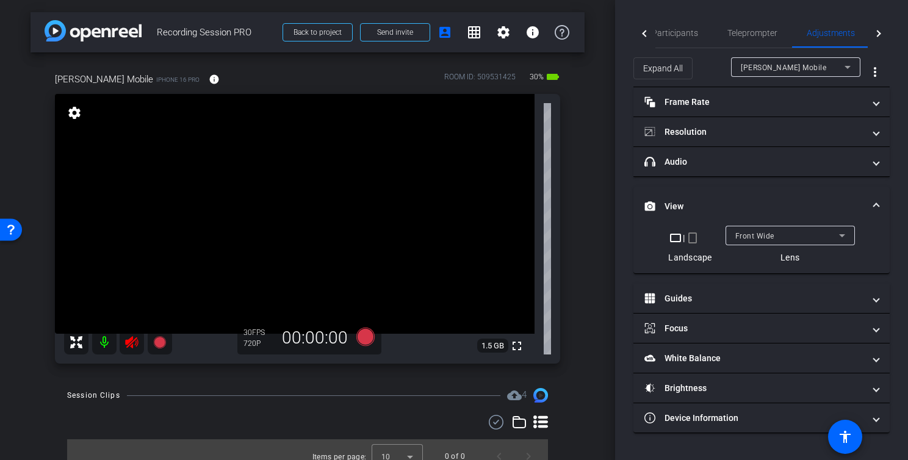
click at [786, 239] on div "Front Wide" at bounding box center [788, 235] width 104 height 15
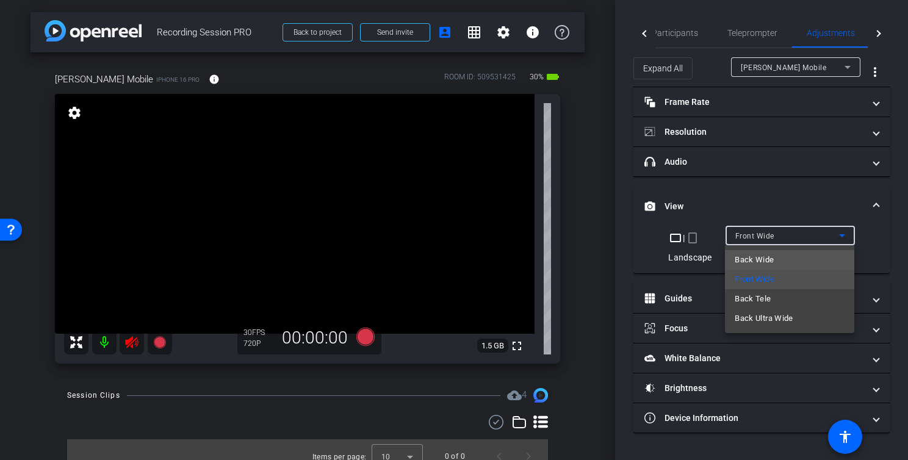
click at [769, 261] on span "Back Wide" at bounding box center [754, 260] width 39 height 15
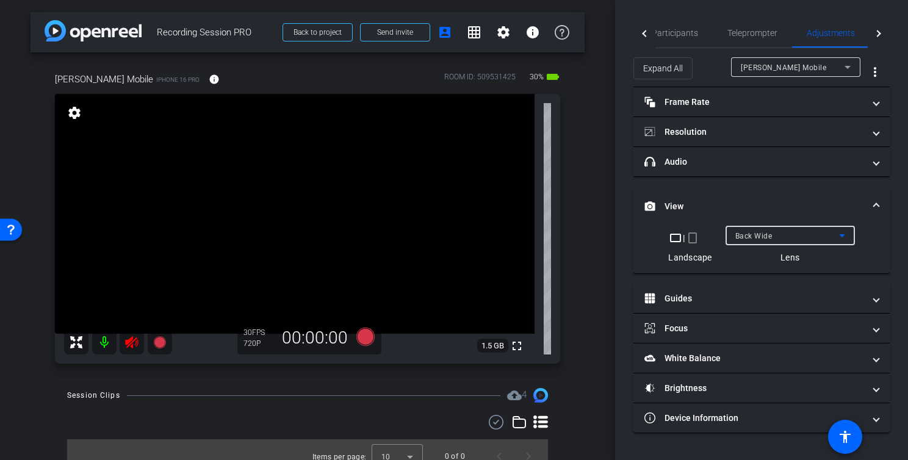
click at [106, 346] on mat-icon at bounding box center [104, 342] width 24 height 24
click at [395, 37] on span "Send invite" at bounding box center [395, 32] width 36 height 10
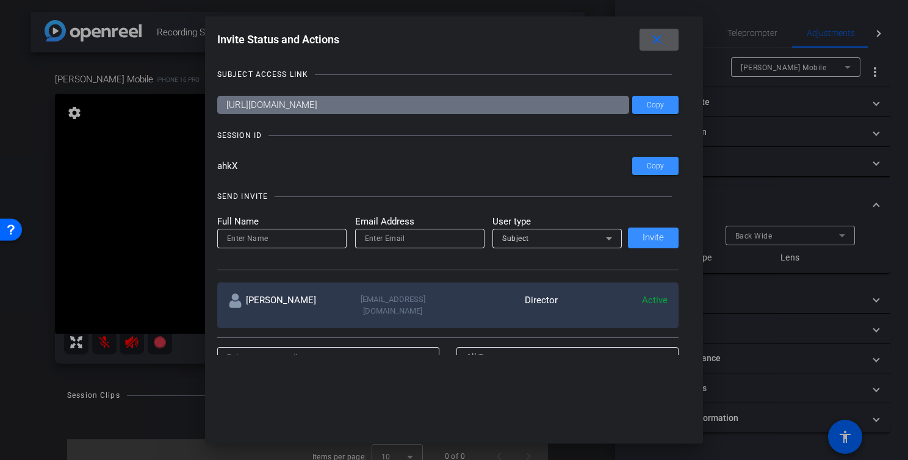
click at [659, 39] on mat-icon "close" at bounding box center [656, 39] width 15 height 15
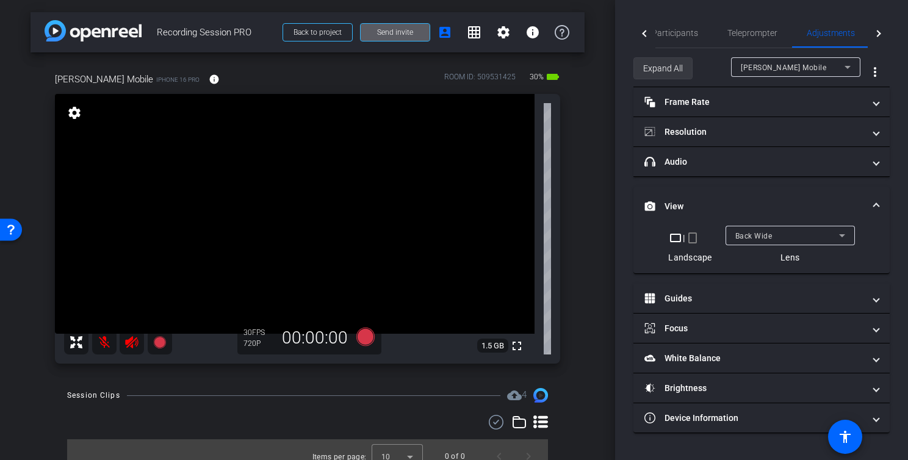
click at [658, 67] on span "Expand All" at bounding box center [663, 68] width 40 height 23
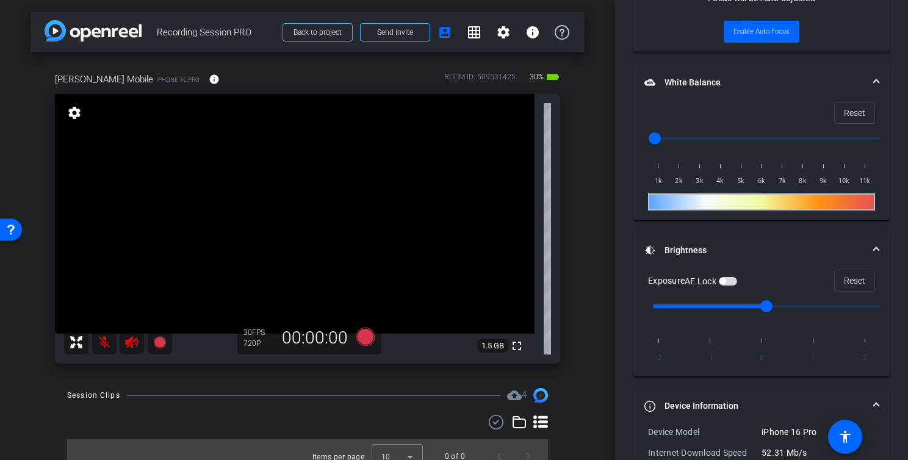
scroll to position [773, 0]
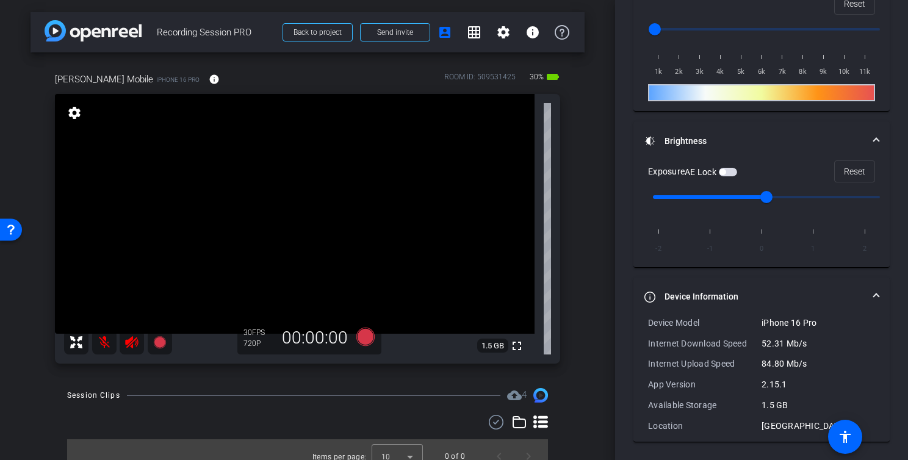
click at [415, 168] on video at bounding box center [295, 214] width 480 height 240
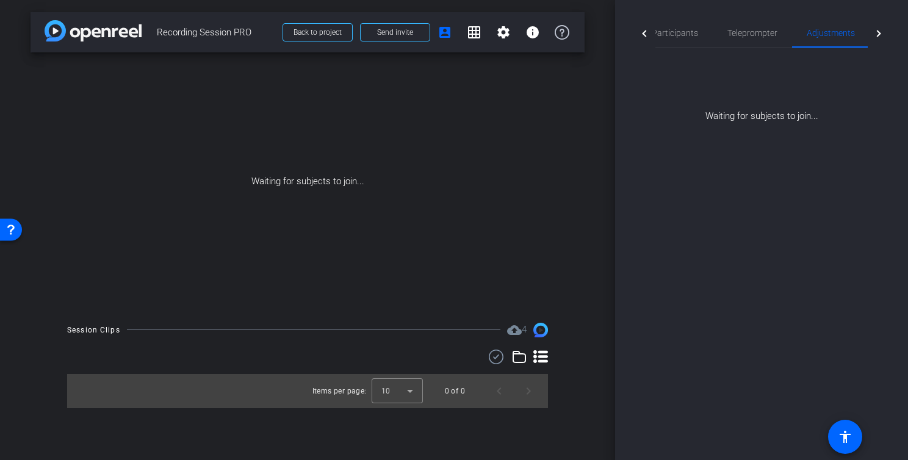
scroll to position [0, 0]
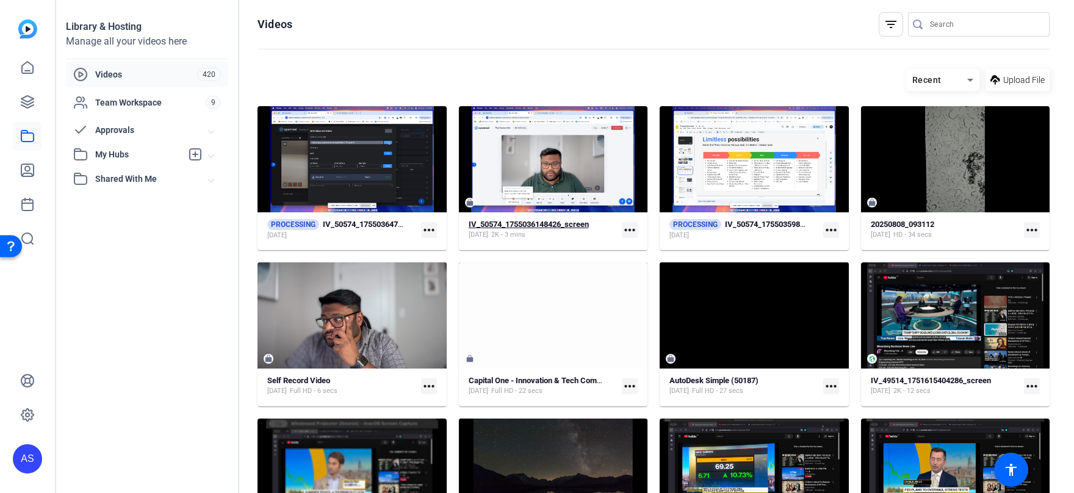
click at [546, 224] on strong "IV_50574_1755036148426_screen" at bounding box center [529, 224] width 120 height 9
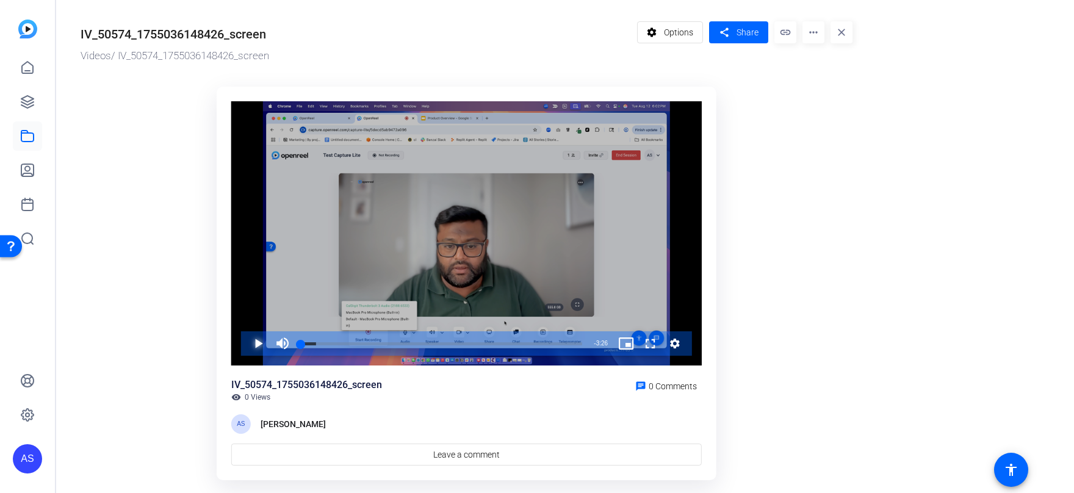
click at [246, 338] on span "Video Player" at bounding box center [246, 343] width 0 height 24
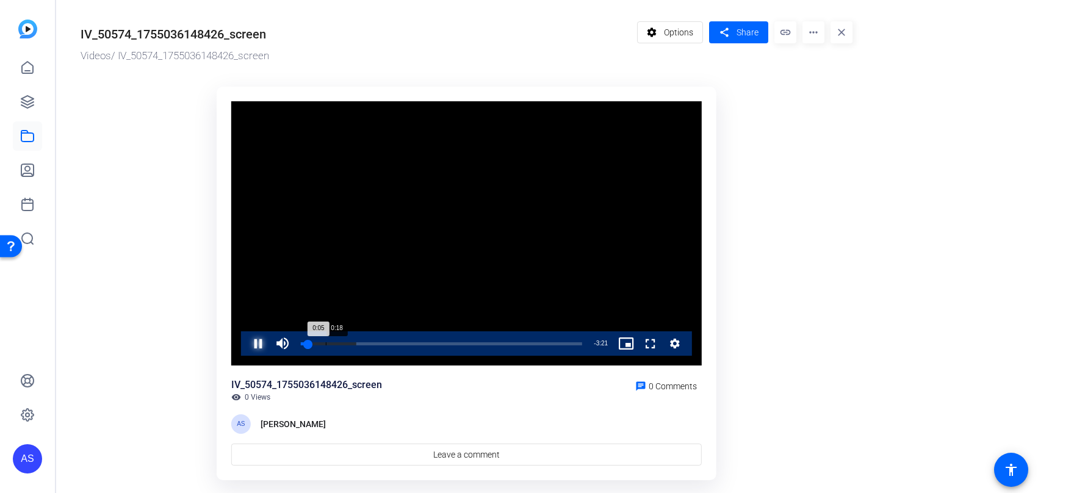
drag, startPoint x: 325, startPoint y: 341, endPoint x: 344, endPoint y: 342, distance: 19.0
click at [326, 341] on div "Loaded : 19.74% 0:18 0:05" at bounding box center [442, 343] width 294 height 24
click at [345, 342] on div "0:32" at bounding box center [345, 343] width 1 height 3
click at [484, 344] on div "Loaded : 49.01% 2:37 0:33" at bounding box center [441, 343] width 281 height 3
click at [306, 344] on div "2:16" at bounding box center [393, 343] width 185 height 3
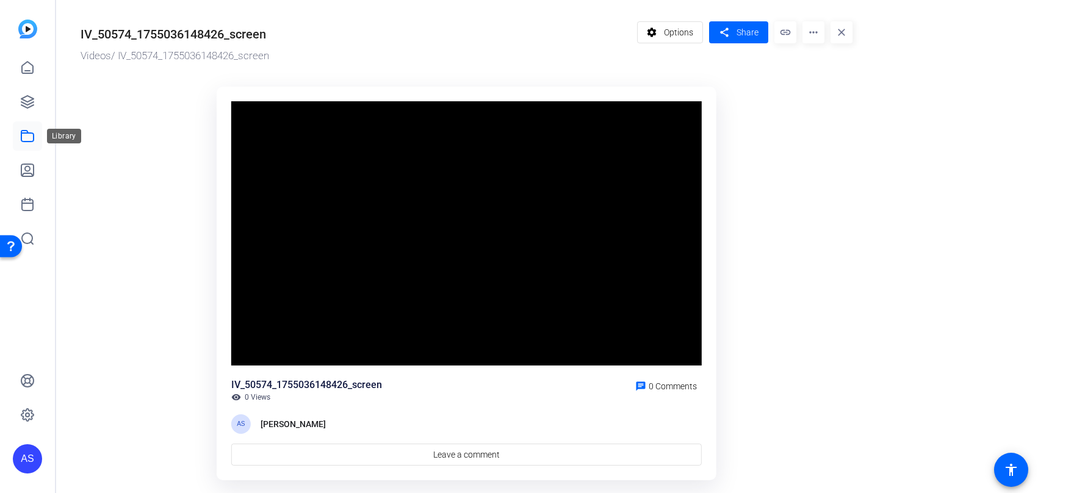
click at [34, 137] on icon at bounding box center [27, 136] width 15 height 15
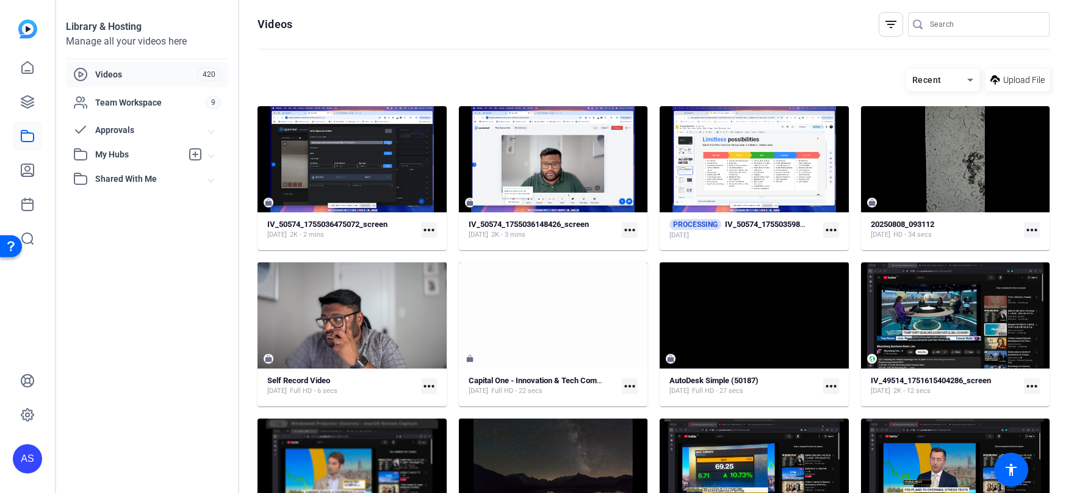
click at [430, 230] on mat-icon "more_horiz" at bounding box center [429, 230] width 16 height 16
click at [645, 222] on div at bounding box center [537, 246] width 1074 height 493
click at [833, 232] on mat-icon "more_horiz" at bounding box center [831, 230] width 16 height 16
click at [637, 232] on div at bounding box center [537, 246] width 1074 height 493
click at [634, 232] on mat-icon "more_horiz" at bounding box center [630, 230] width 16 height 16
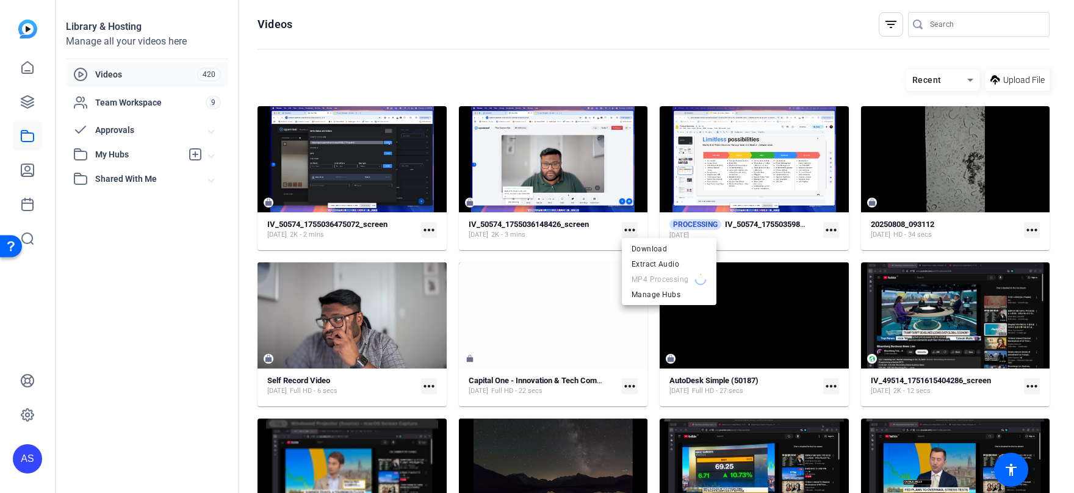
click at [590, 243] on div at bounding box center [537, 246] width 1074 height 493
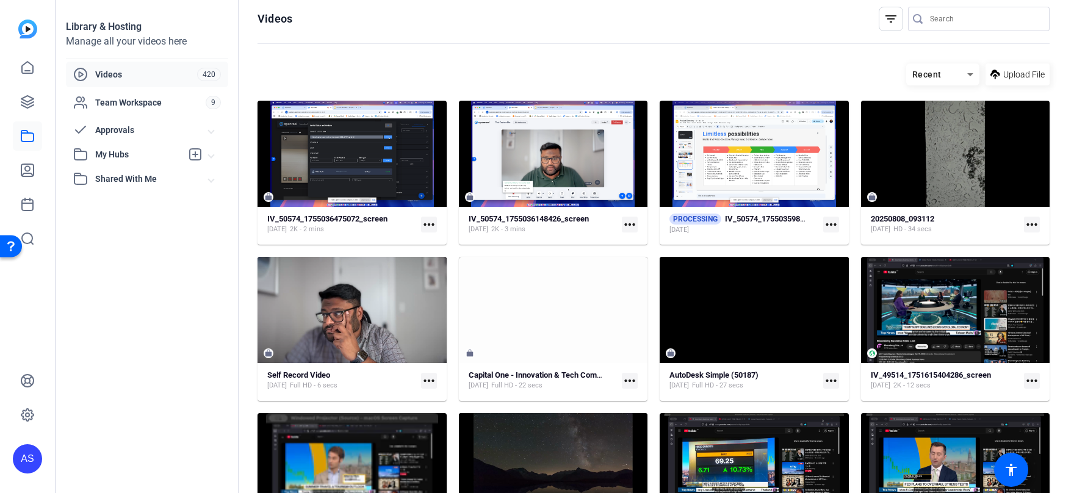
scroll to position [9, 0]
